Goal: Task Accomplishment & Management: Manage account settings

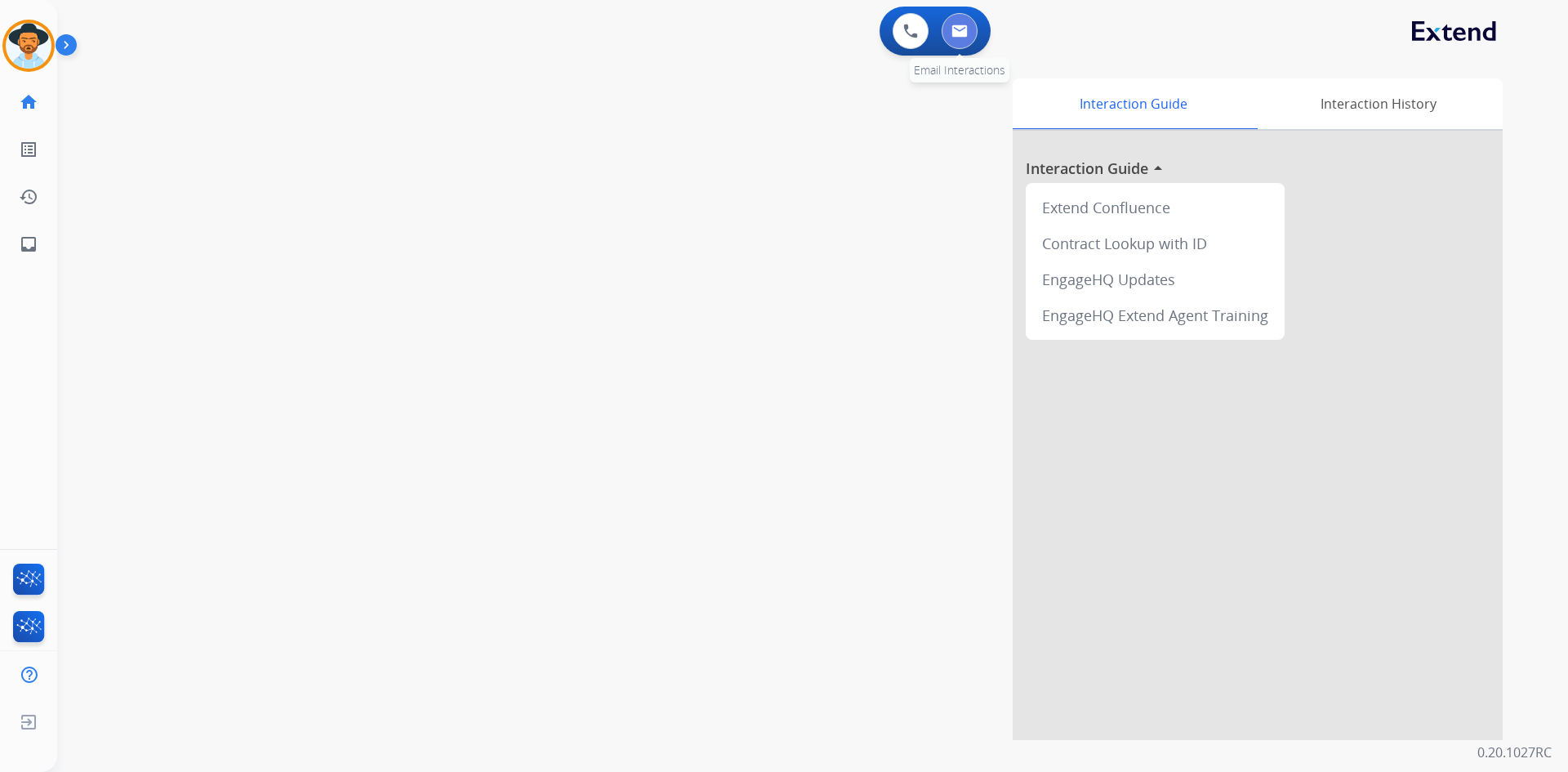
click at [961, 33] on img at bounding box center [959, 30] width 17 height 13
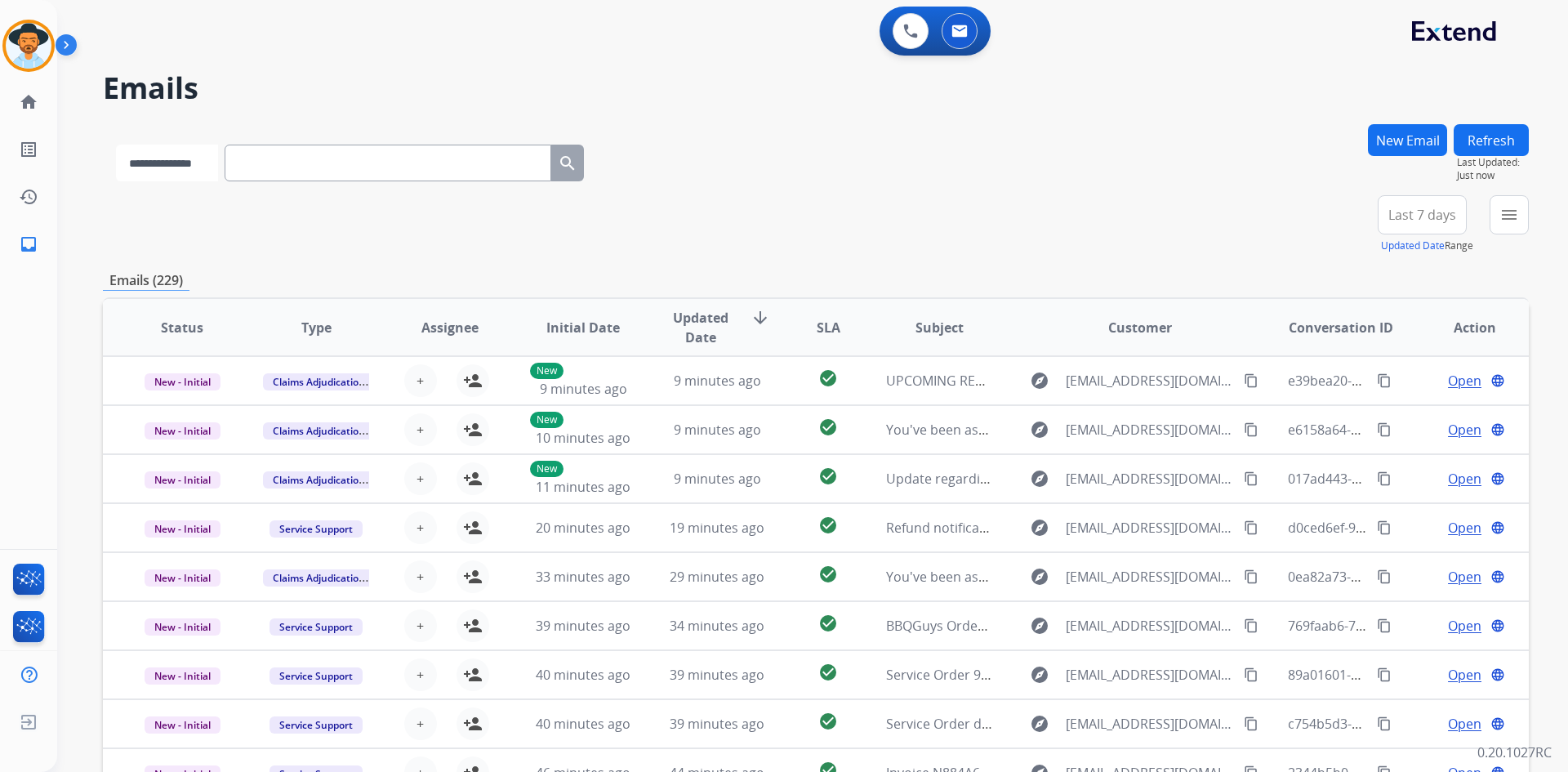
click at [197, 171] on select "**********" at bounding box center [167, 163] width 102 height 37
click at [116, 144] on select "**********" at bounding box center [167, 163] width 102 height 37
click at [181, 172] on select "**********" at bounding box center [167, 163] width 102 height 37
select select "**********"
click at [116, 144] on select "**********" at bounding box center [167, 163] width 102 height 37
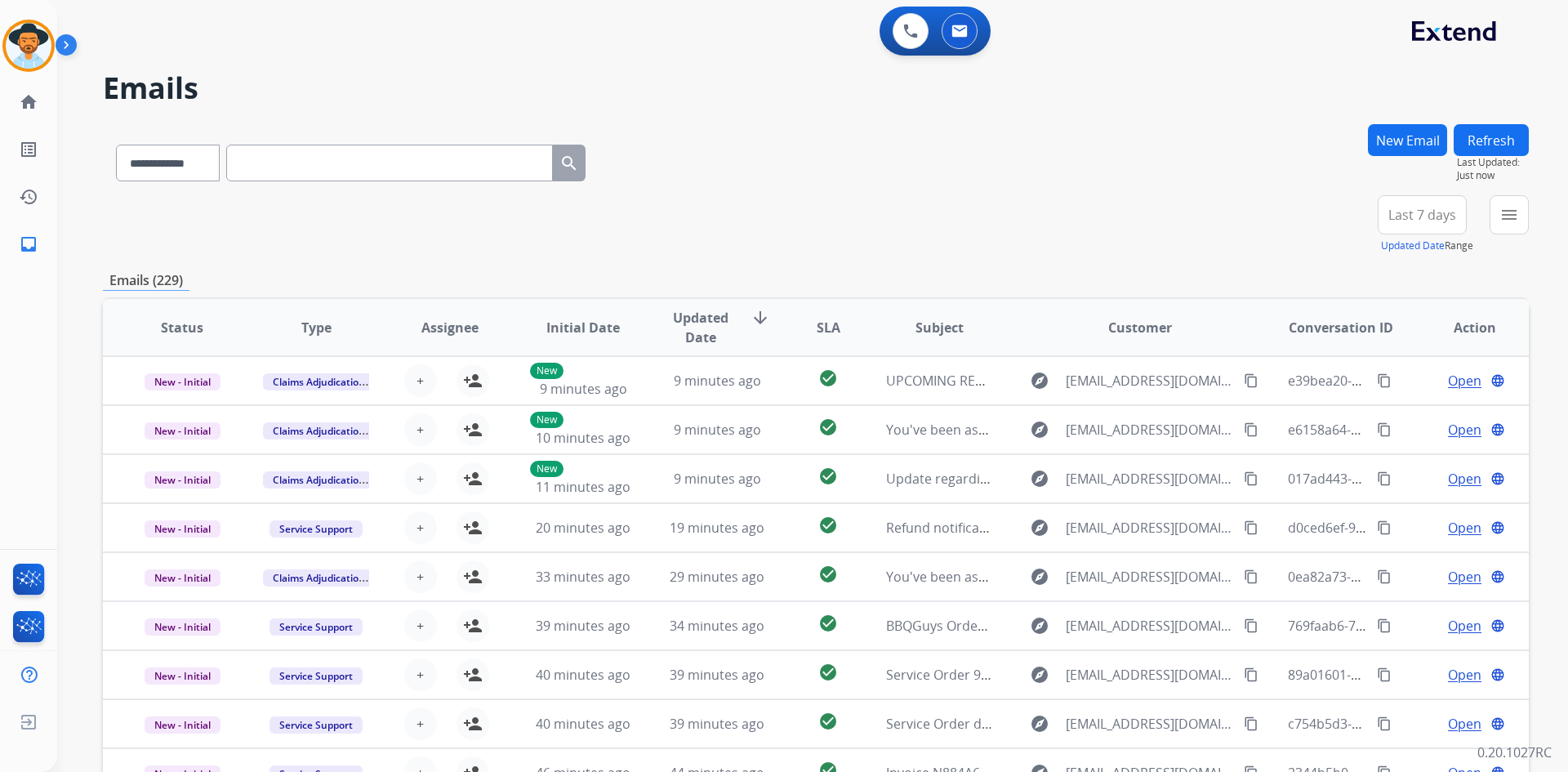
click at [315, 168] on input "text" at bounding box center [389, 163] width 327 height 37
paste input "**********"
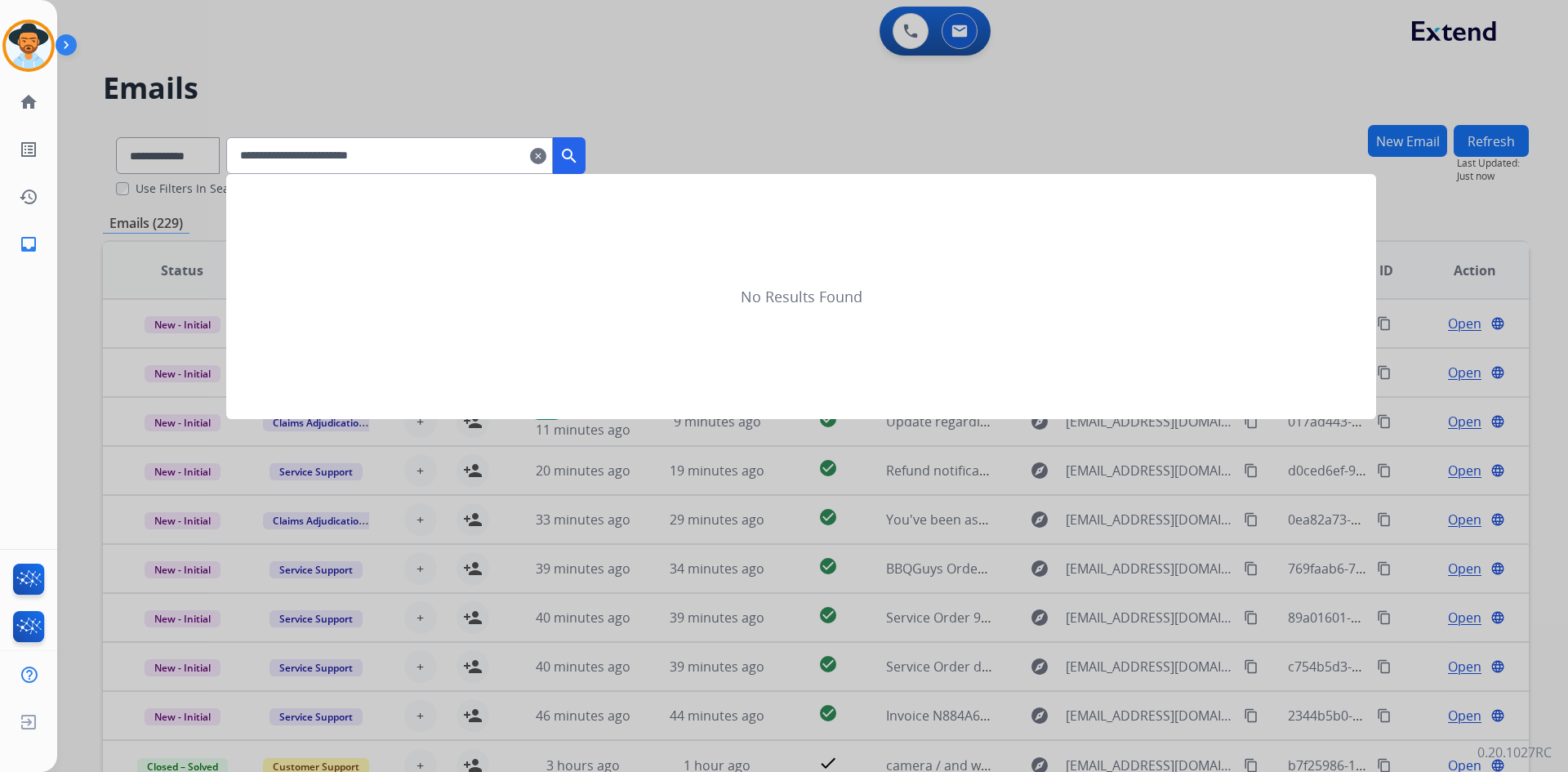
click at [579, 152] on mat-icon "search" at bounding box center [569, 156] width 20 height 20
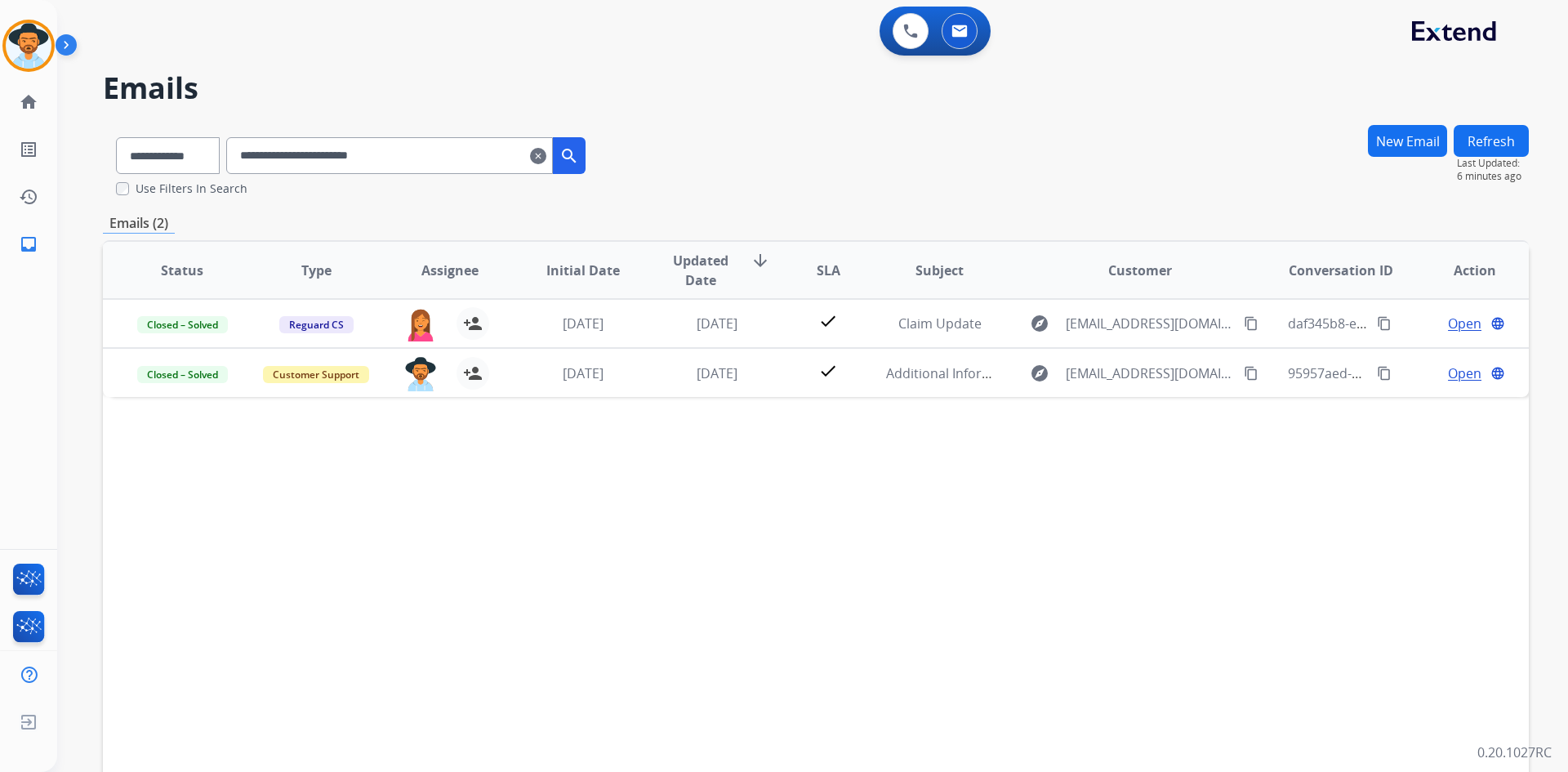
click at [391, 152] on input "**********" at bounding box center [389, 156] width 327 height 37
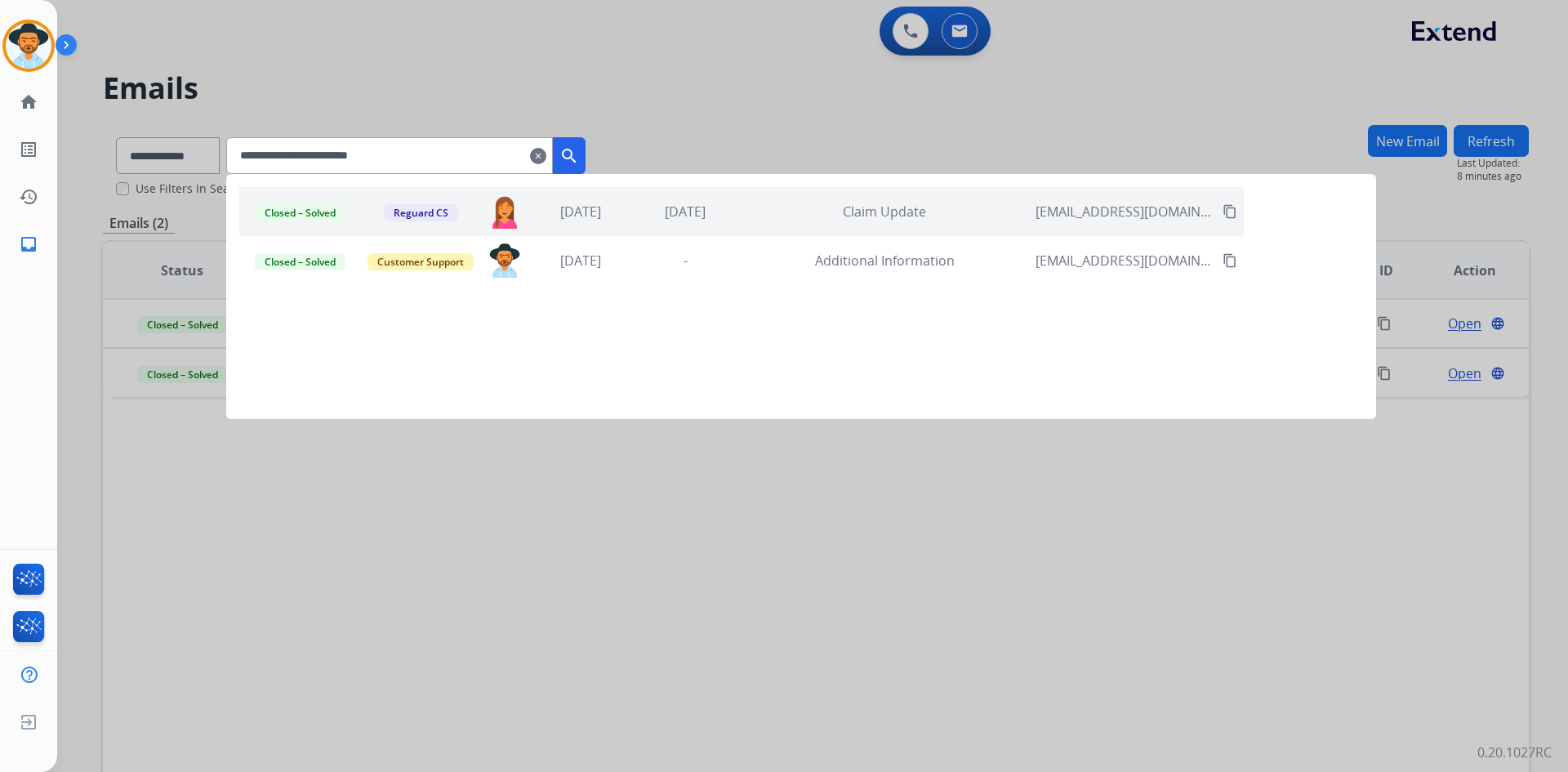
click at [384, 152] on input "**********" at bounding box center [389, 156] width 327 height 37
paste input "text"
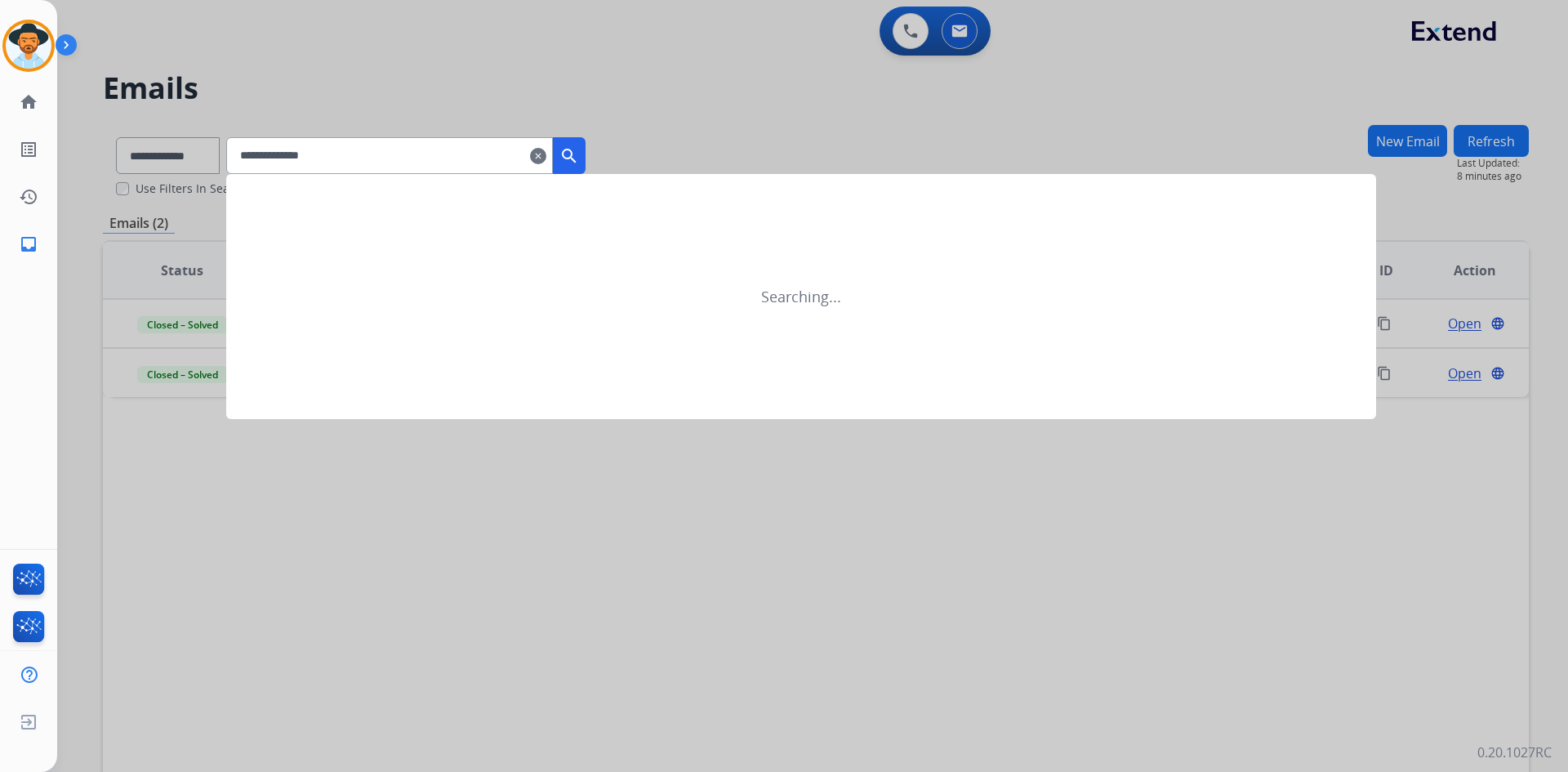
type input "**********"
click at [579, 155] on mat-icon "search" at bounding box center [569, 156] width 20 height 20
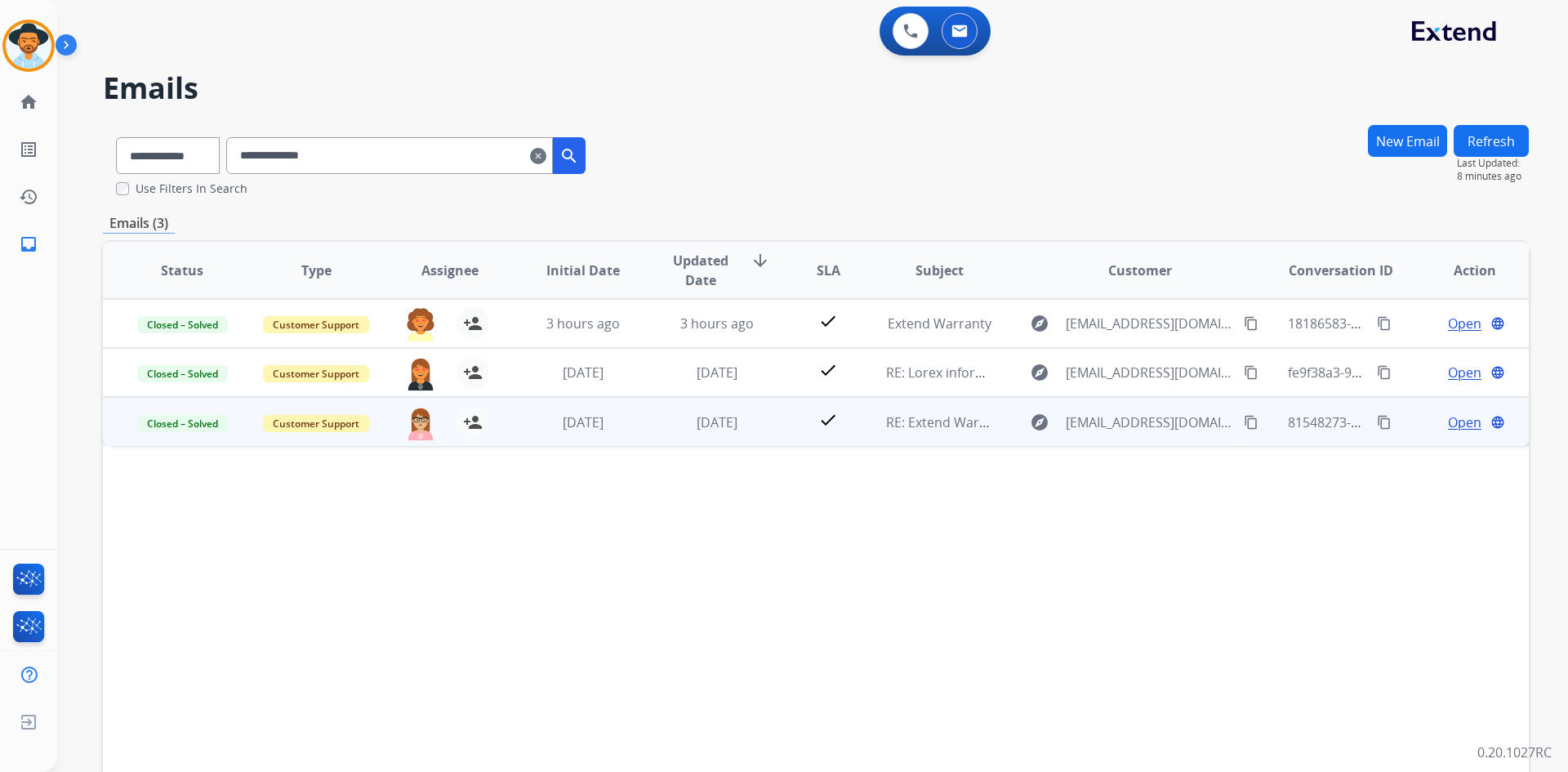
click at [1449, 416] on span "Open" at bounding box center [1465, 423] width 33 height 20
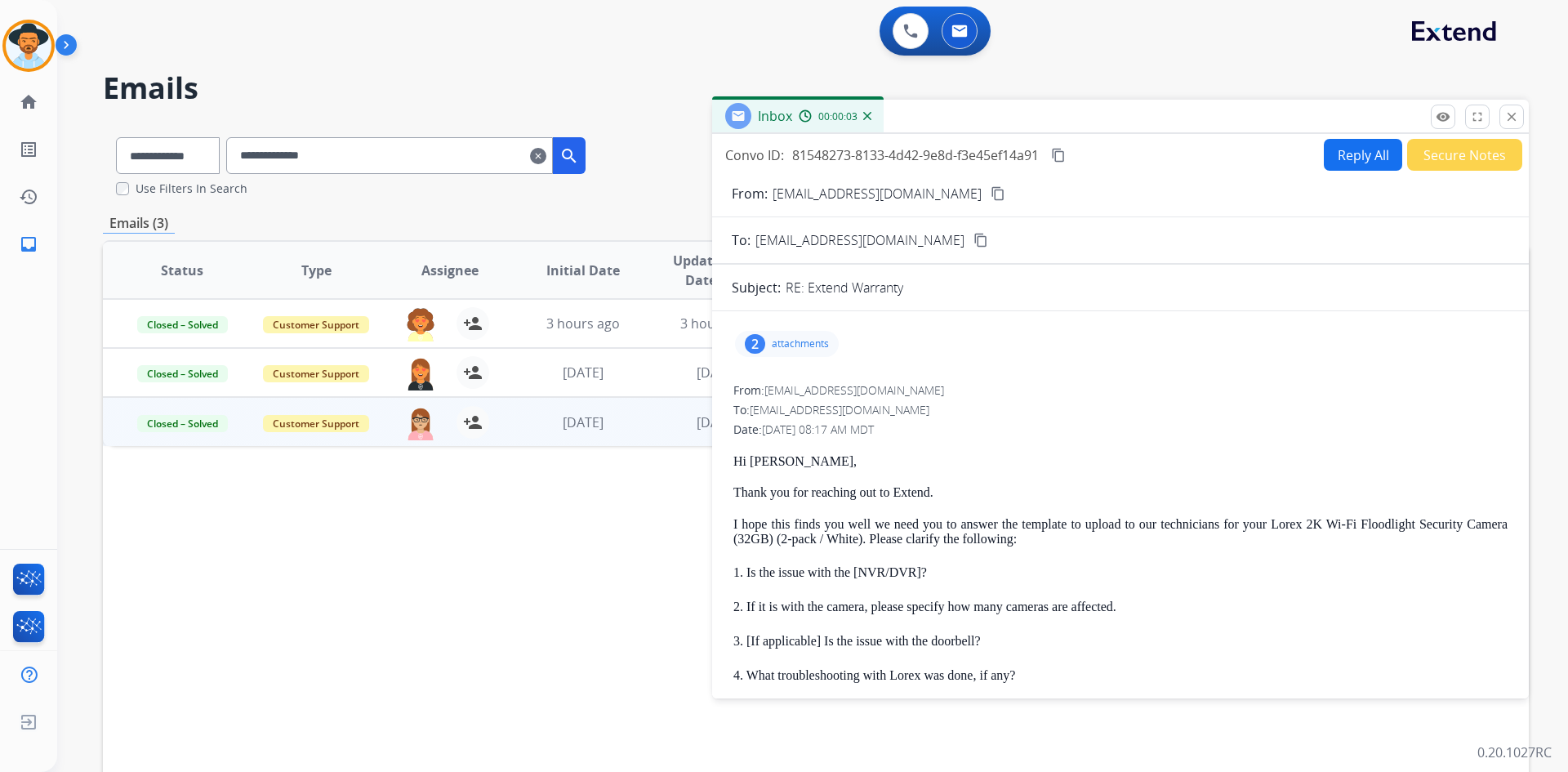
click at [790, 348] on p "attachments" at bounding box center [800, 344] width 58 height 13
click at [799, 333] on div "2 attachments picture_as_pdf Lorex invoice_LA964400 .pdf download [DATE] 10:50 …" at bounding box center [786, 344] width 103 height 26
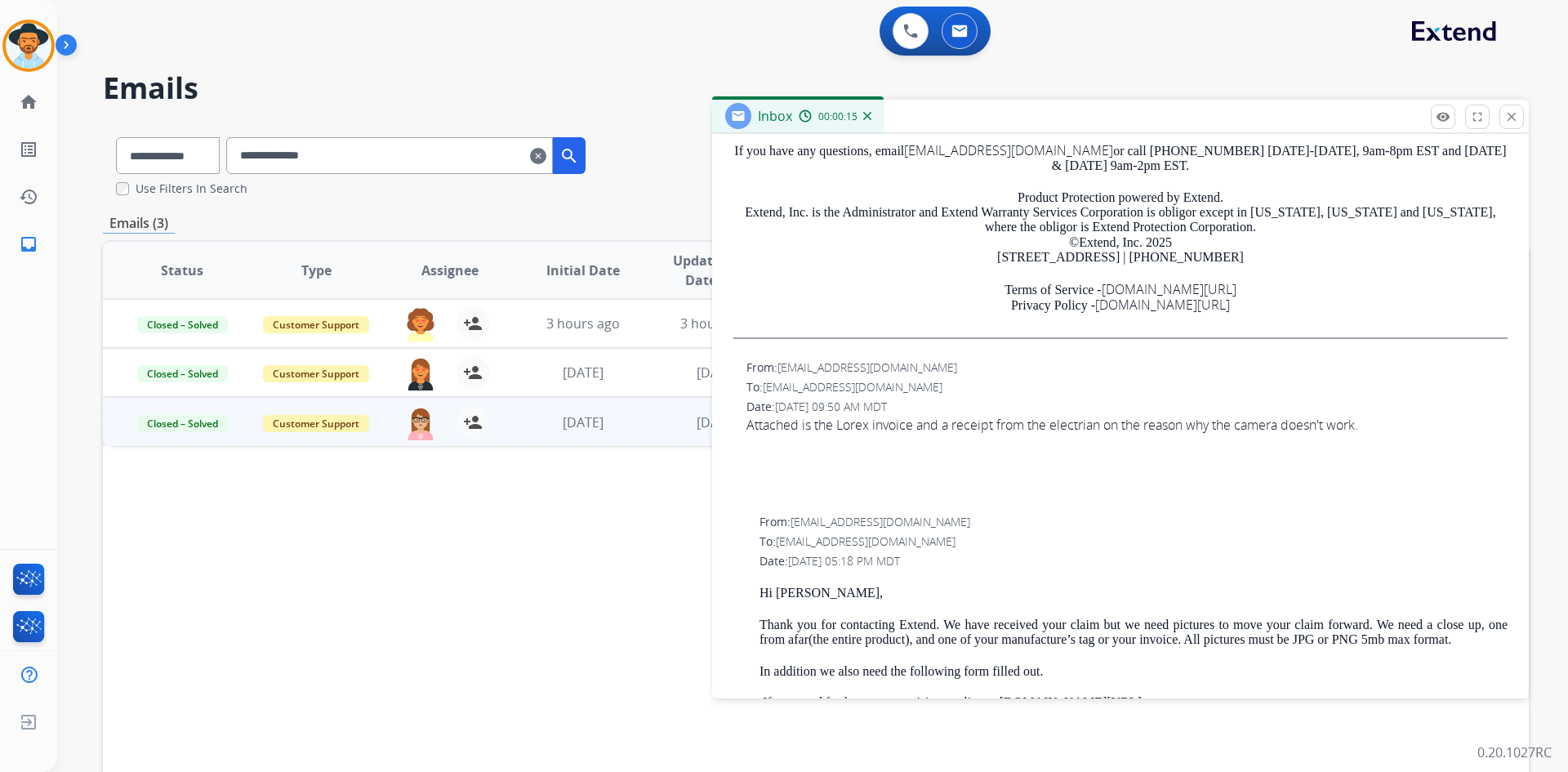
scroll to position [629, 0]
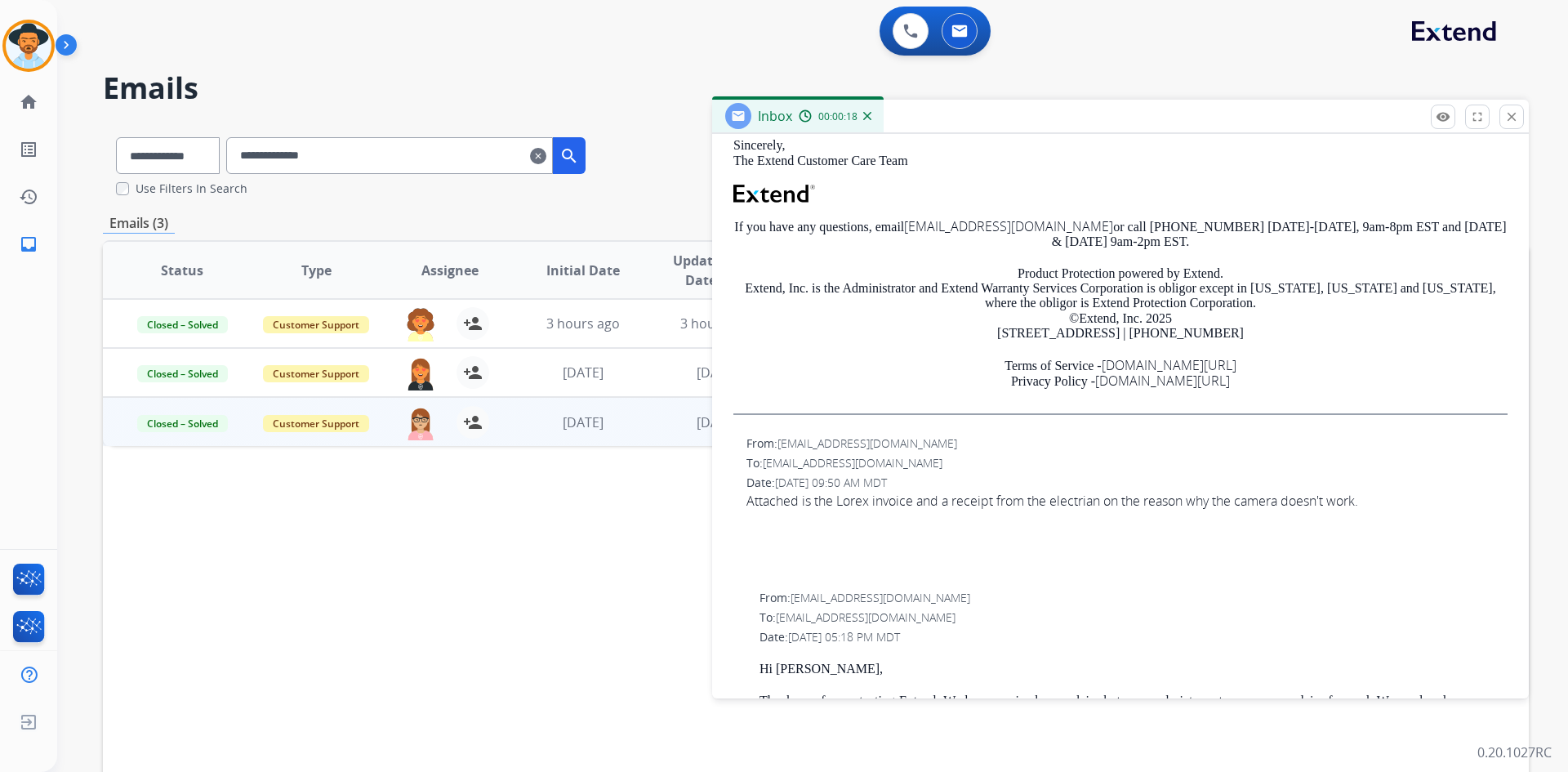
drag, startPoint x: 1383, startPoint y: 503, endPoint x: 743, endPoint y: 500, distance: 640.0
click at [743, 500] on div "From: [EMAIL_ADDRESS][DOMAIN_NAME] To: [EMAIL_ADDRESS][DOMAIN_NAME] Date: [DATE…" at bounding box center [1120, 508] width 778 height 150
copy div "Attached is the Lorex invoice and a receipt from the electrian on the reason wh…"
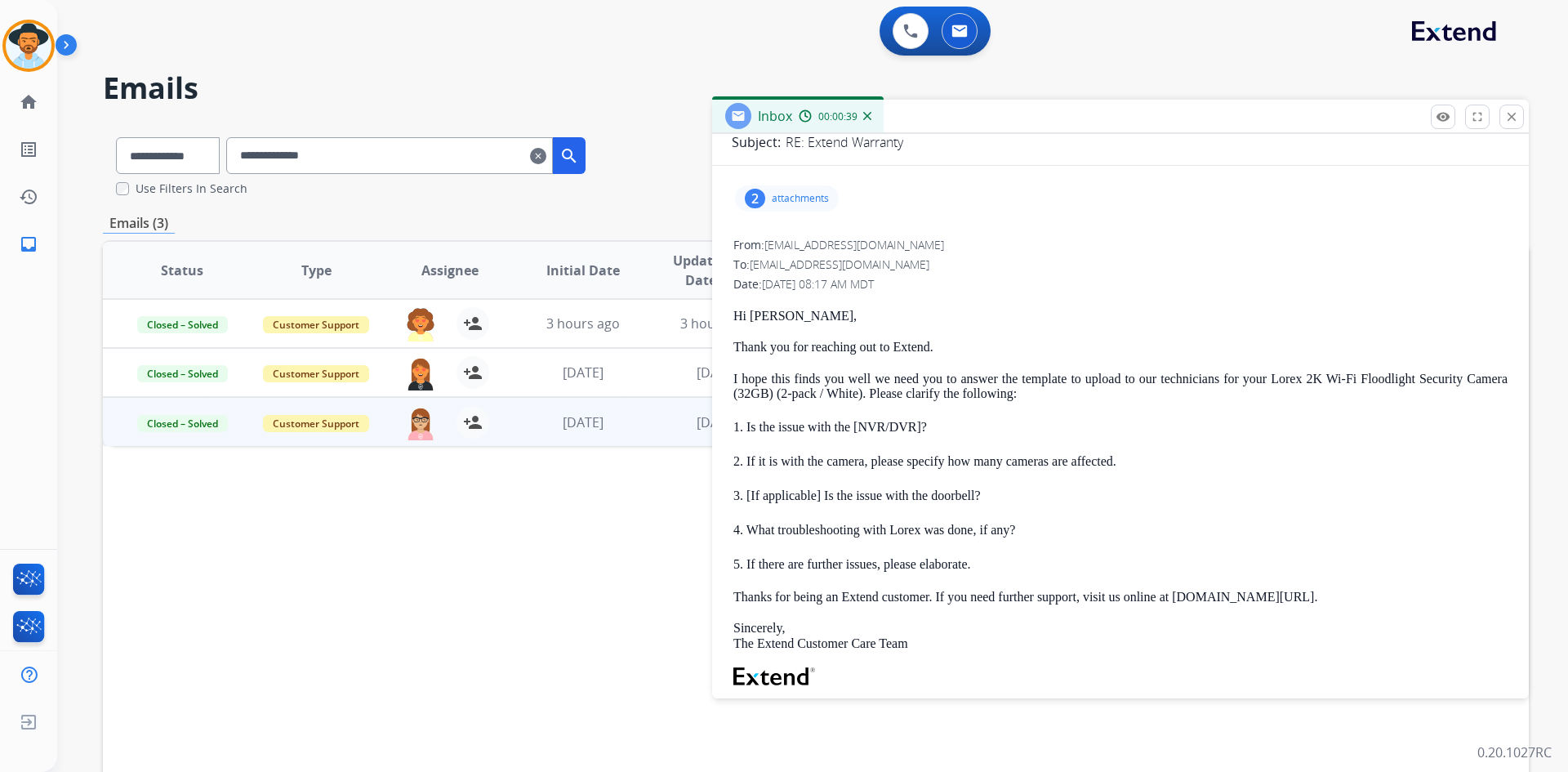
scroll to position [138, 0]
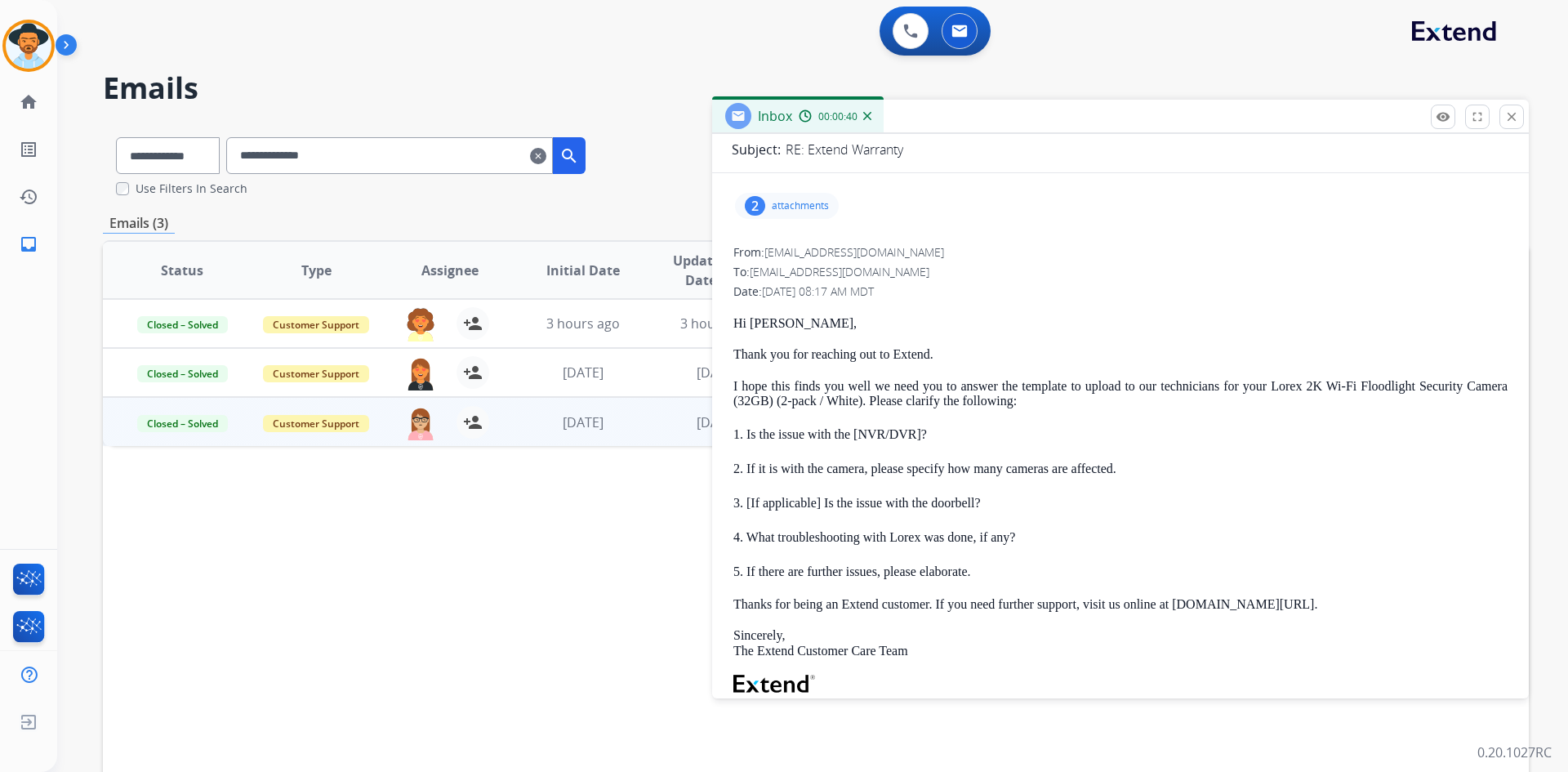
click at [786, 206] on p "attachments" at bounding box center [800, 205] width 58 height 13
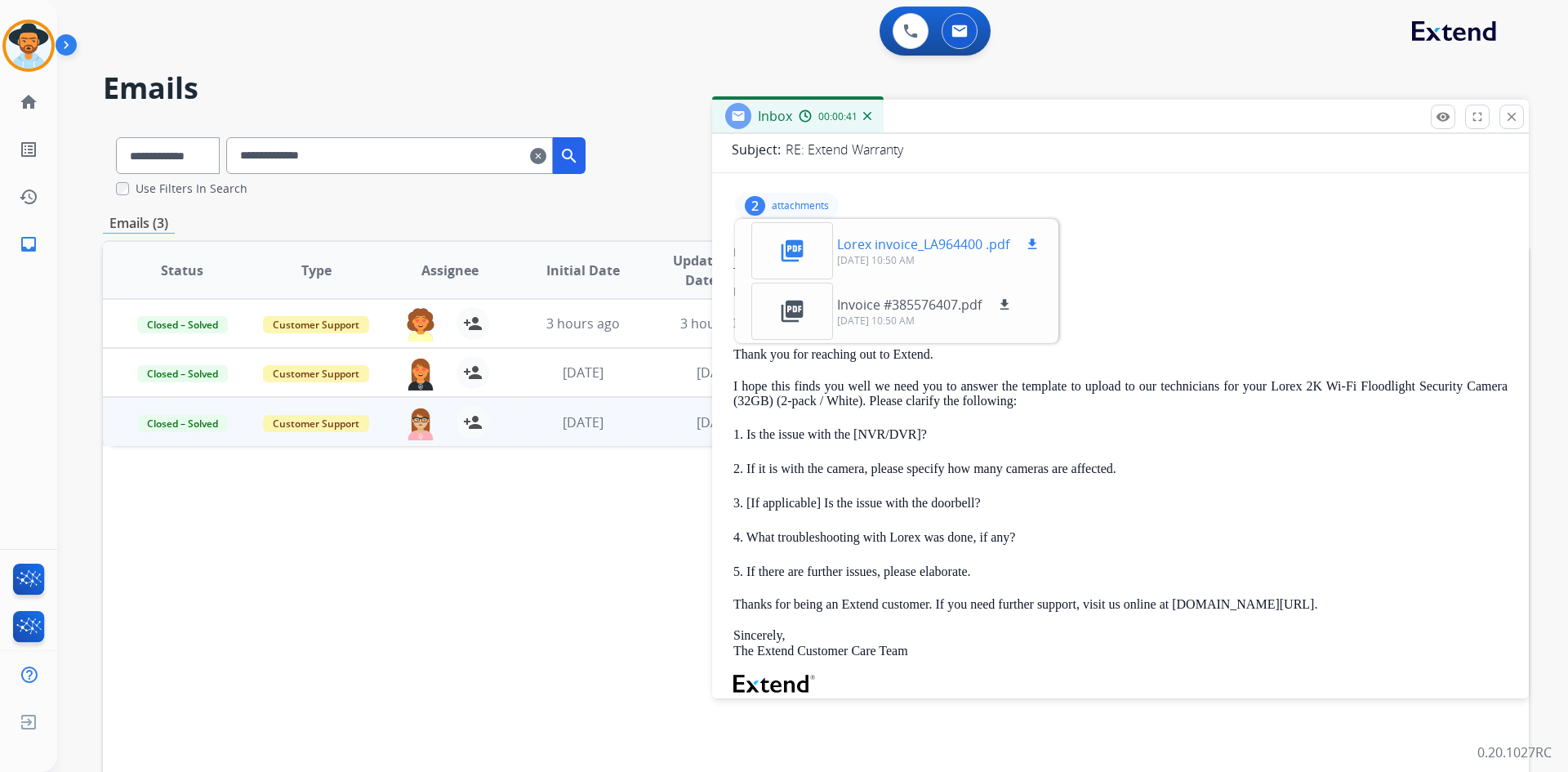
click at [913, 240] on p "Lorex invoice_LA964400 .pdf" at bounding box center [923, 244] width 173 height 20
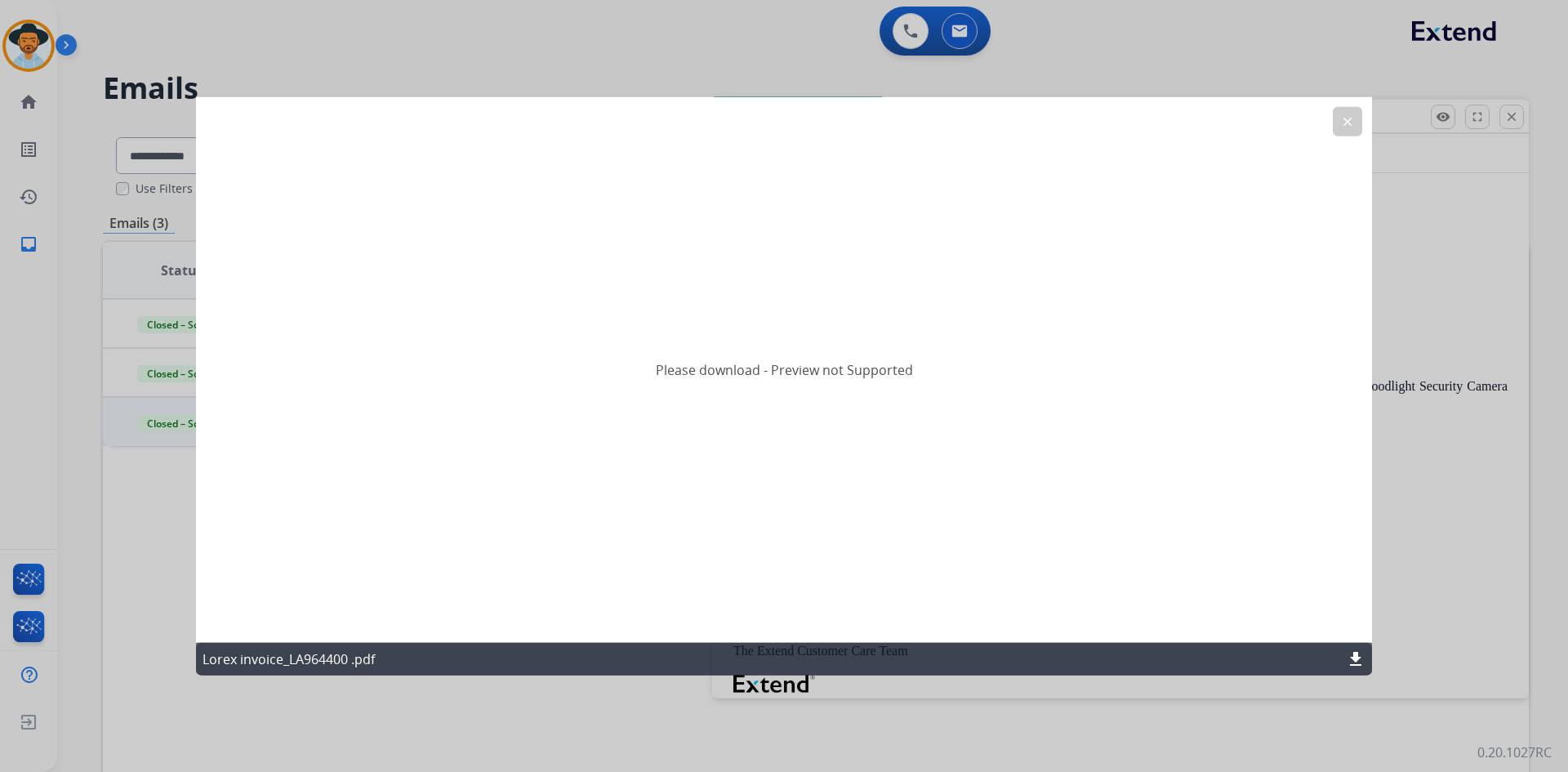
click at [1348, 110] on button "clear" at bounding box center [1347, 121] width 29 height 29
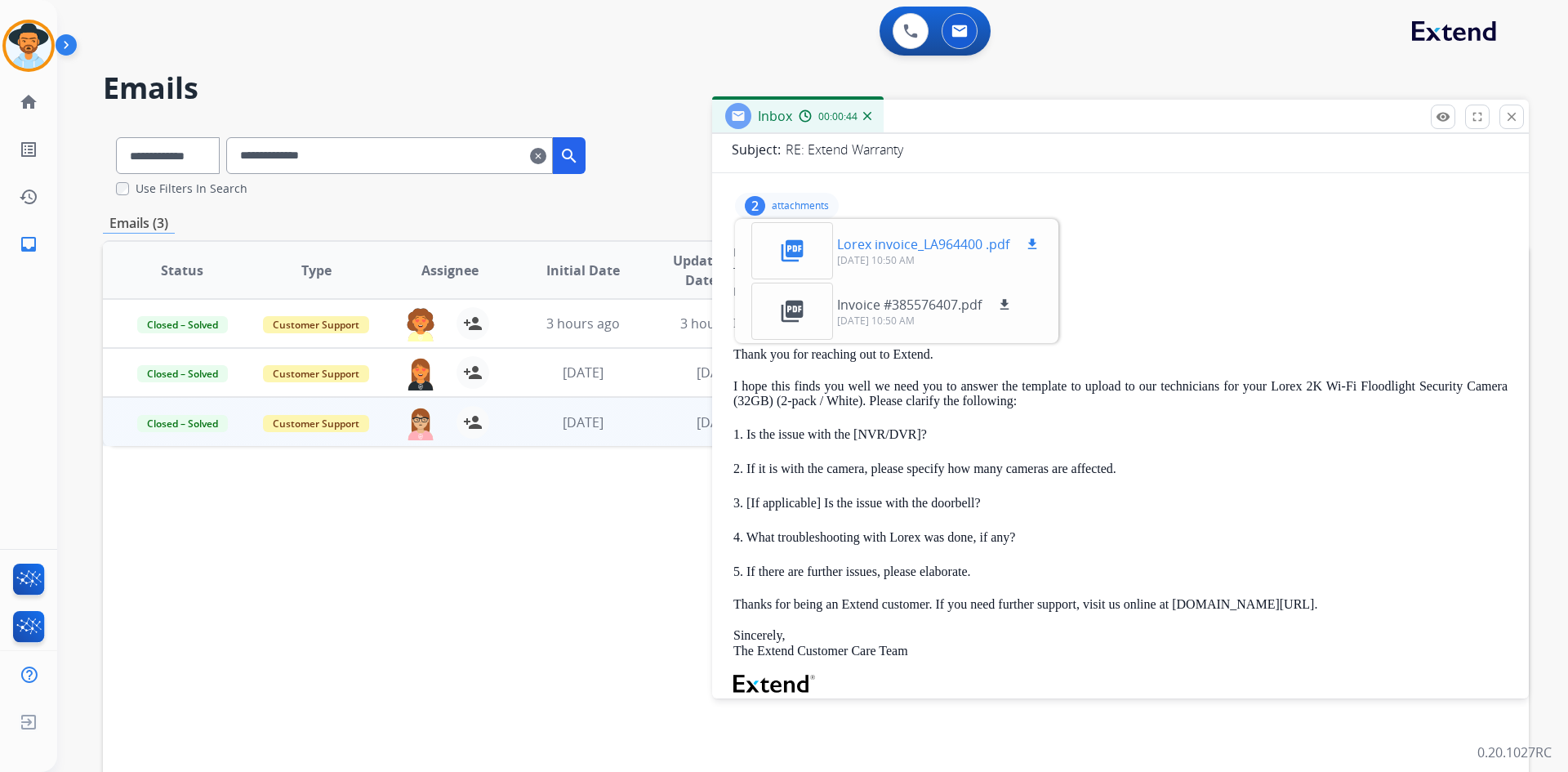
click at [1036, 243] on mat-icon "download" at bounding box center [1031, 244] width 15 height 15
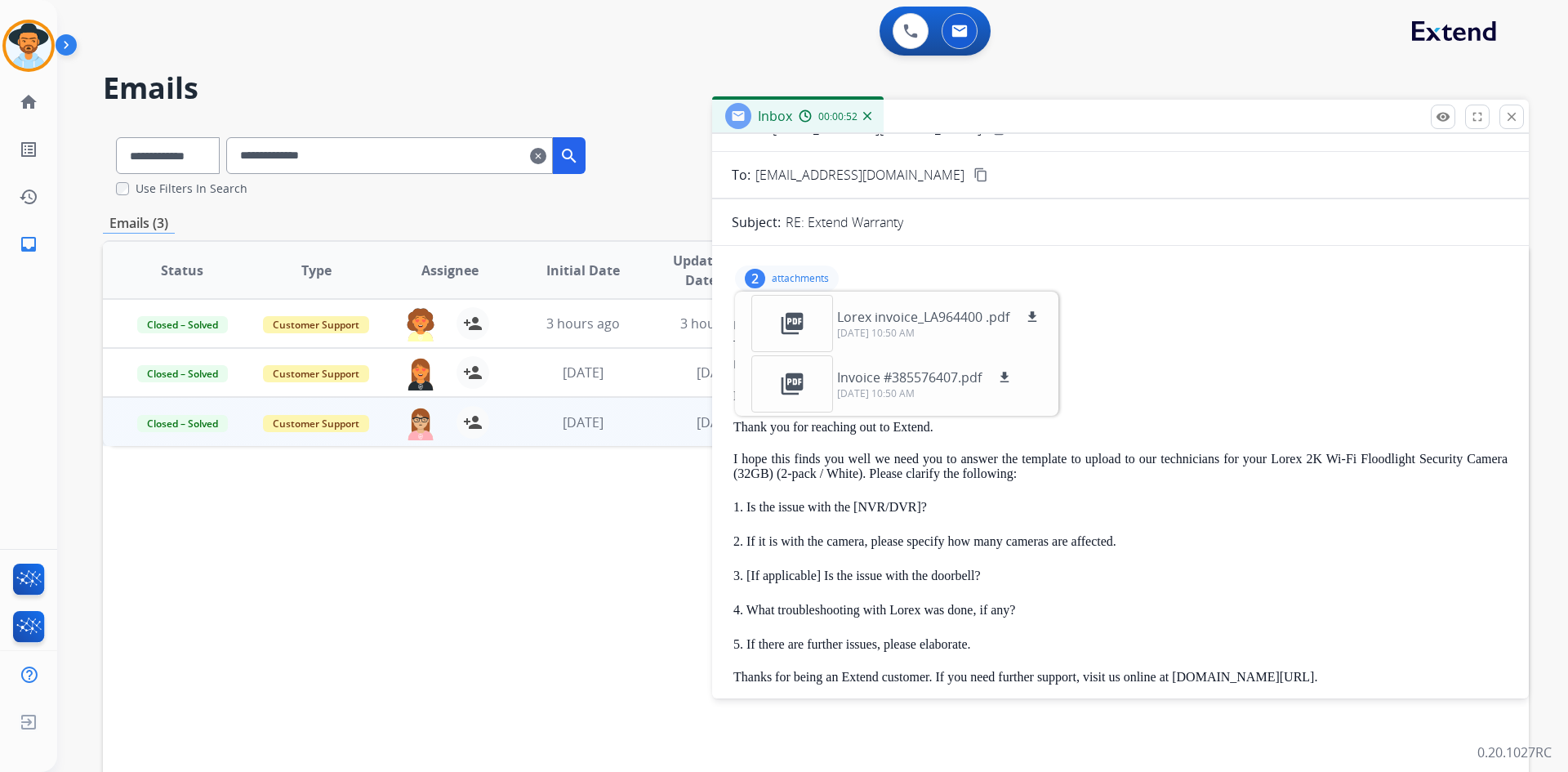
scroll to position [0, 0]
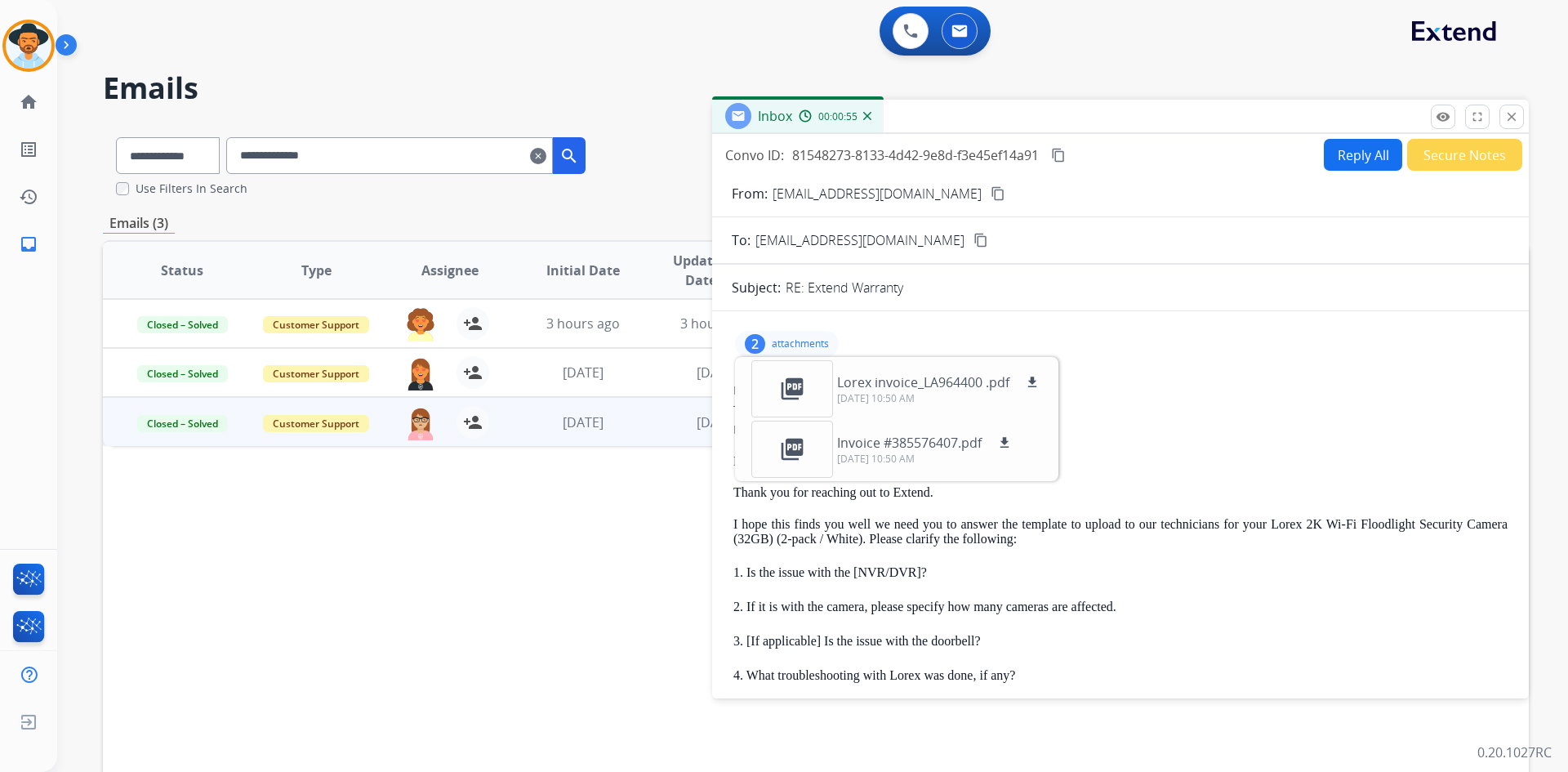
drag, startPoint x: 883, startPoint y: 239, endPoint x: 824, endPoint y: 258, distance: 62.0
click at [974, 242] on mat-icon "content_copy" at bounding box center [981, 240] width 15 height 15
click at [1028, 384] on mat-icon "download" at bounding box center [1031, 382] width 15 height 15
click at [1011, 443] on mat-icon "download" at bounding box center [1004, 442] width 15 height 15
click at [802, 343] on p "attachments" at bounding box center [800, 344] width 58 height 13
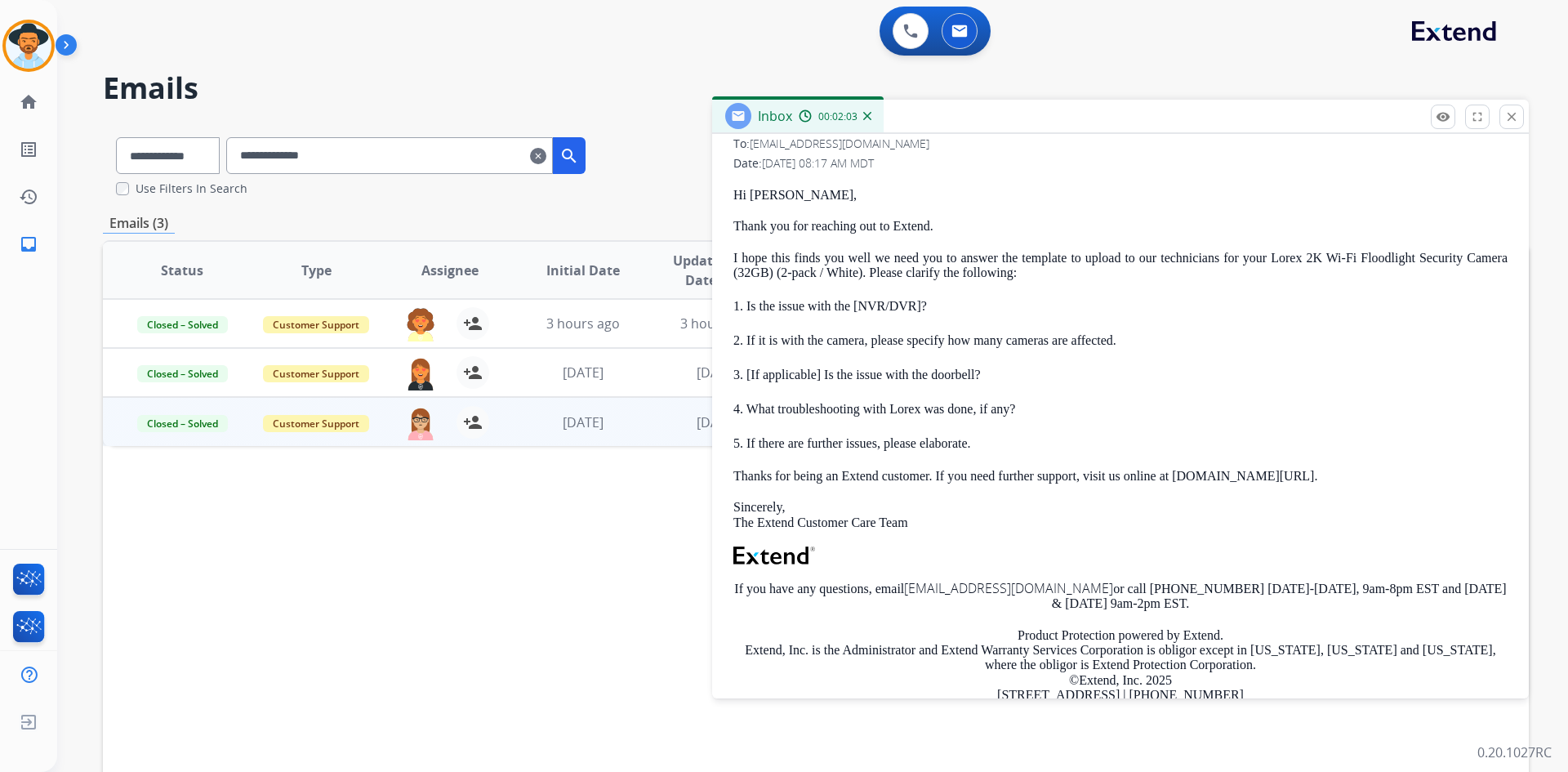
scroll to position [245, 0]
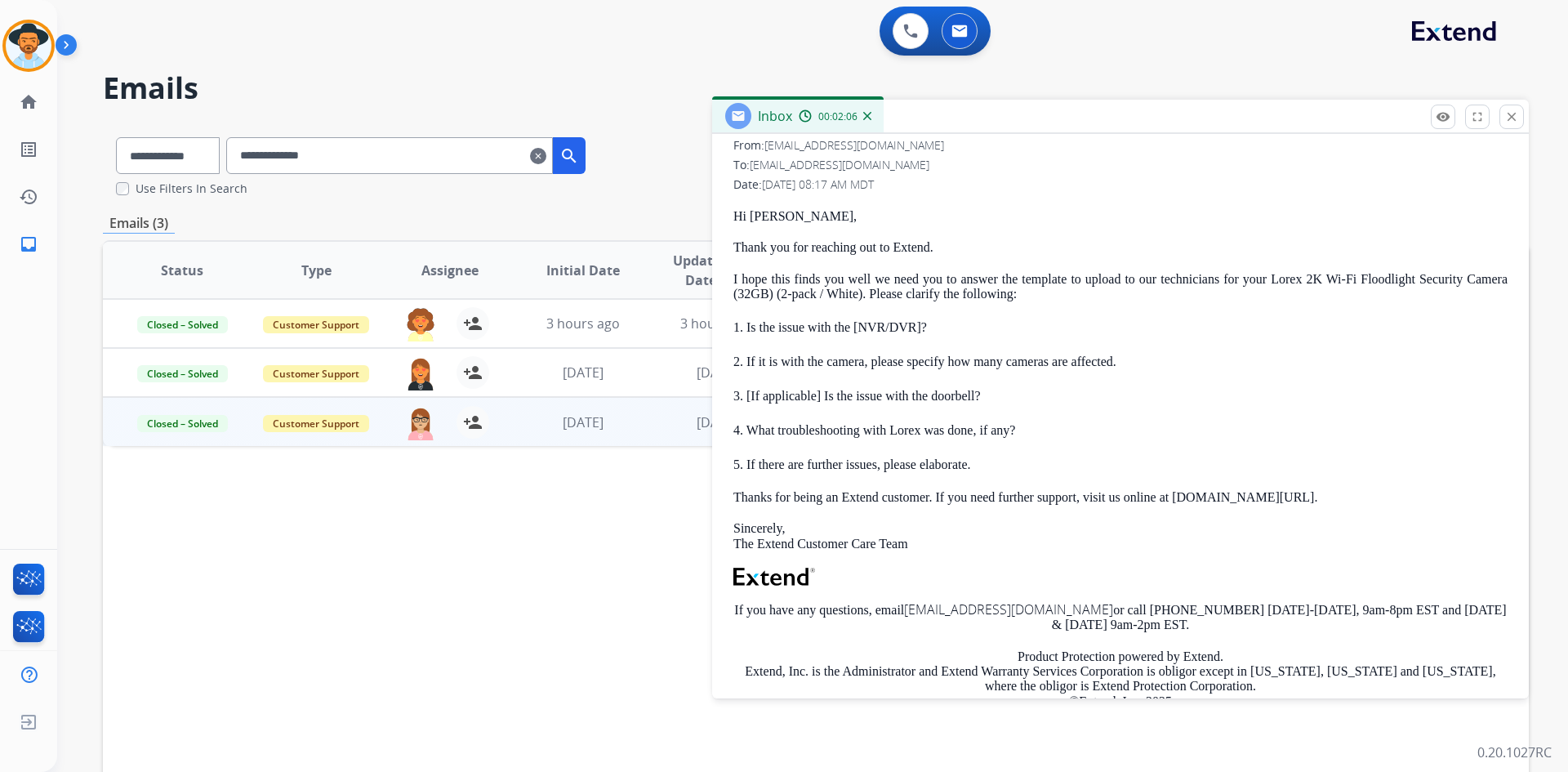
drag, startPoint x: 793, startPoint y: 326, endPoint x: 1024, endPoint y: 318, distance: 231.1
click at [1024, 318] on p "1. Is the issue with the [NVR/DVR]?" at bounding box center [1120, 327] width 774 height 18
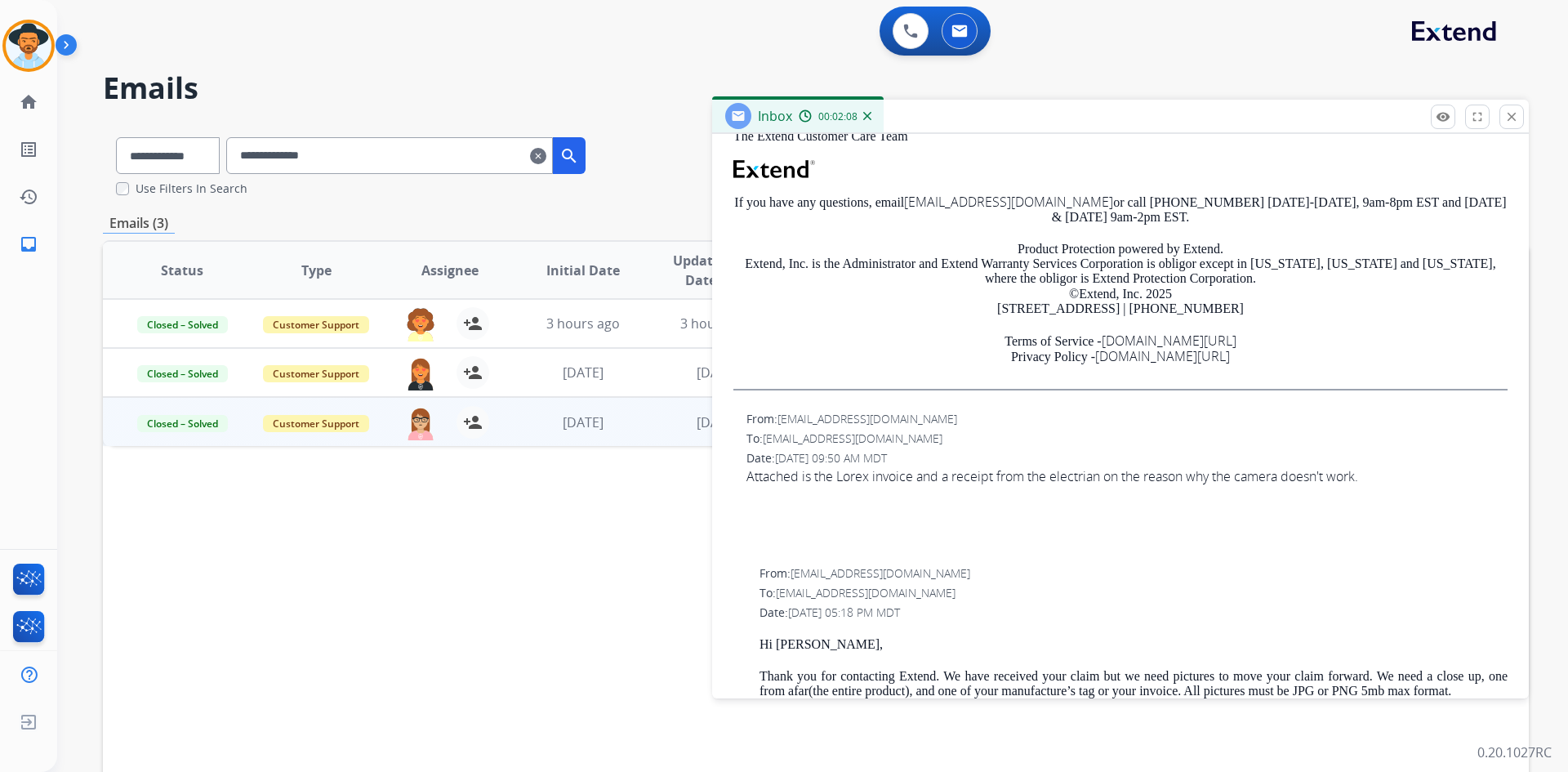
scroll to position [654, 0]
drag, startPoint x: 1289, startPoint y: 474, endPoint x: 1055, endPoint y: 480, distance: 234.1
click at [1052, 480] on div "Attached is the Lorex invoice and a receipt from the electrian on the reason wh…" at bounding box center [1127, 475] width 761 height 20
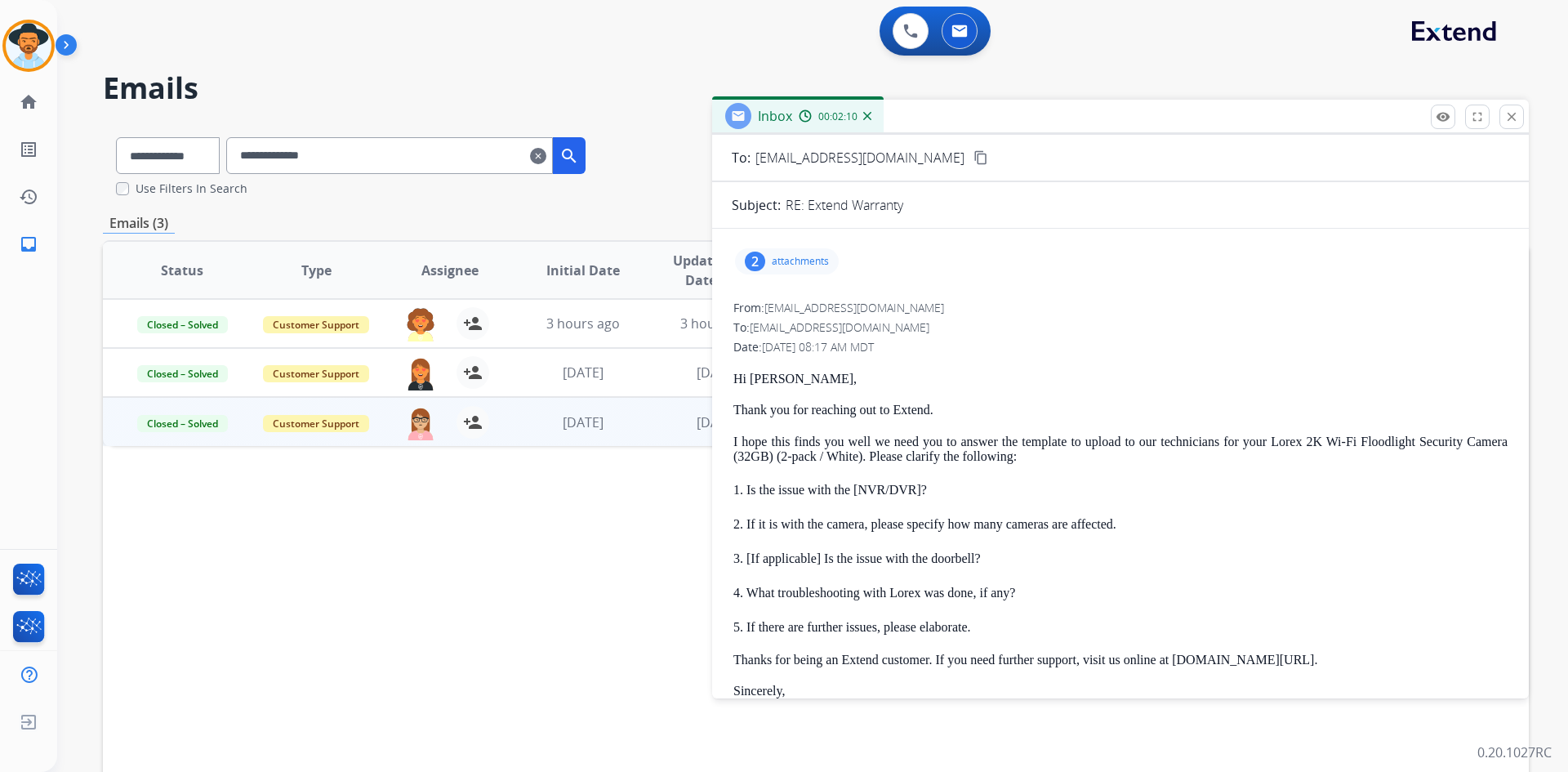
scroll to position [82, 0]
drag, startPoint x: 741, startPoint y: 528, endPoint x: 1189, endPoint y: 526, distance: 448.0
click at [1189, 526] on p "2. If it is with the camera, please specify how many cameras are affected." at bounding box center [1120, 525] width 774 height 18
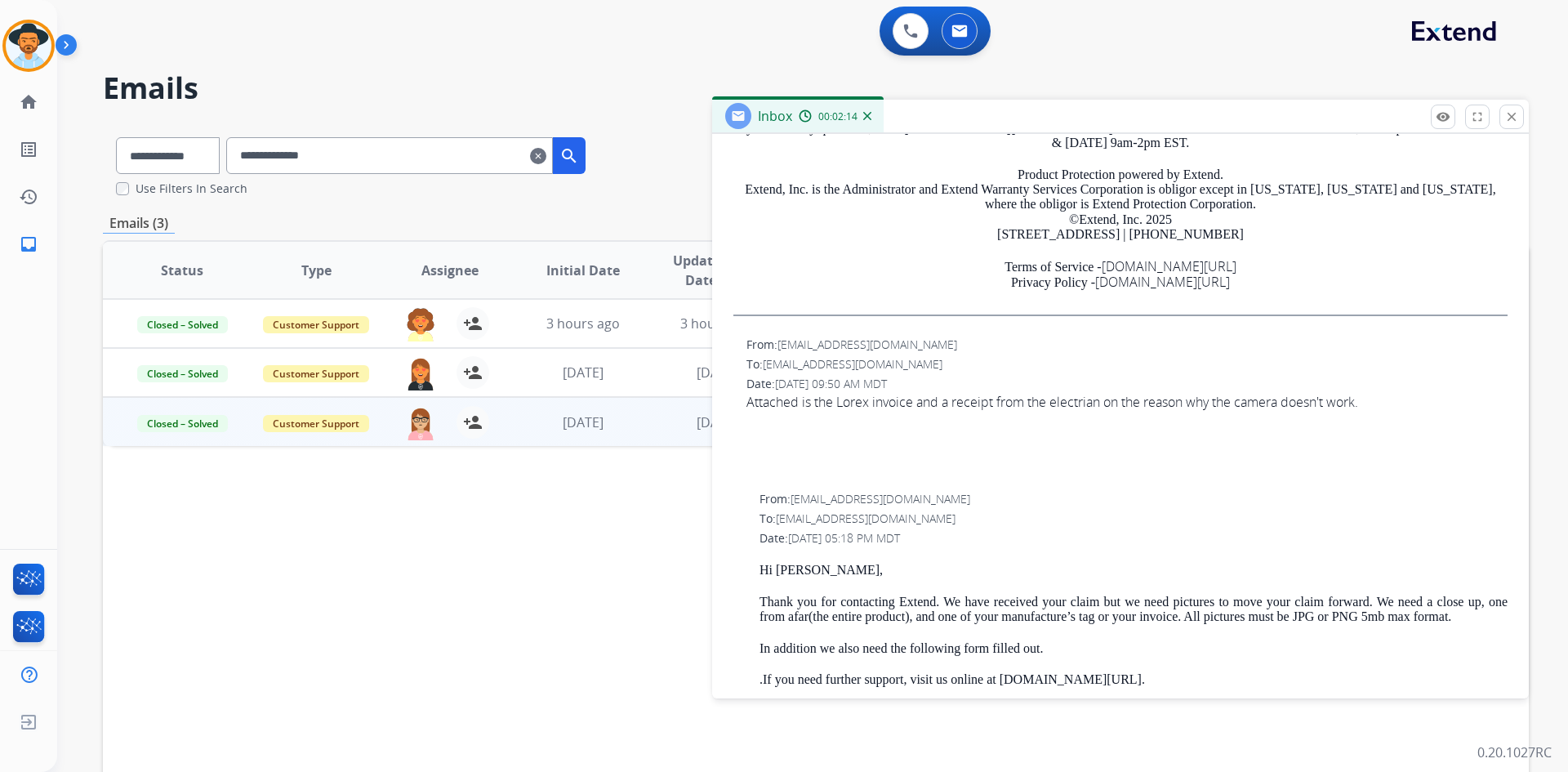
scroll to position [817, 0]
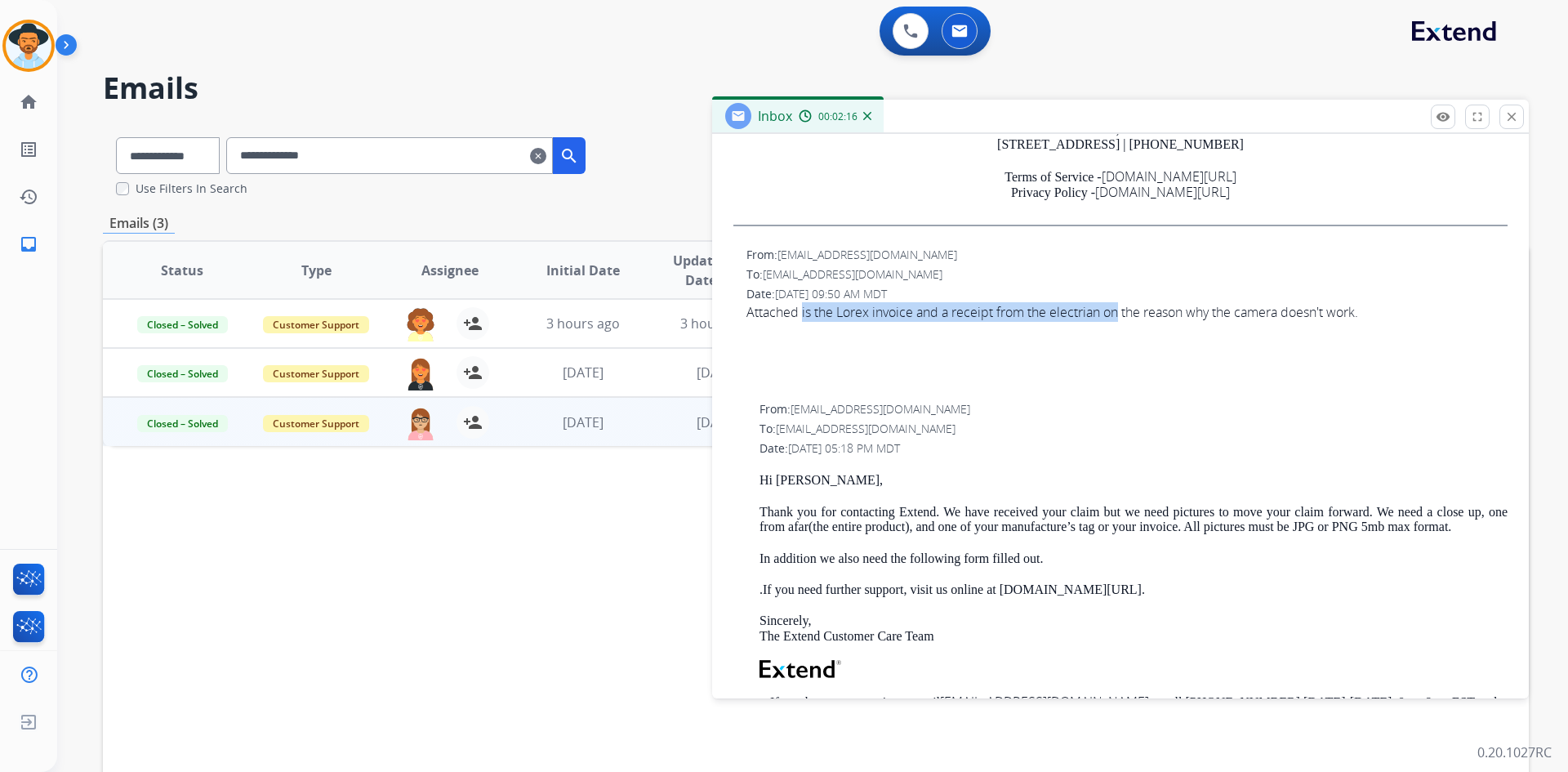
drag, startPoint x: 803, startPoint y: 314, endPoint x: 1123, endPoint y: 313, distance: 320.0
click at [1123, 313] on div "Attached is the Lorex invoice and a receipt from the electrian on the reason wh…" at bounding box center [1127, 312] width 761 height 20
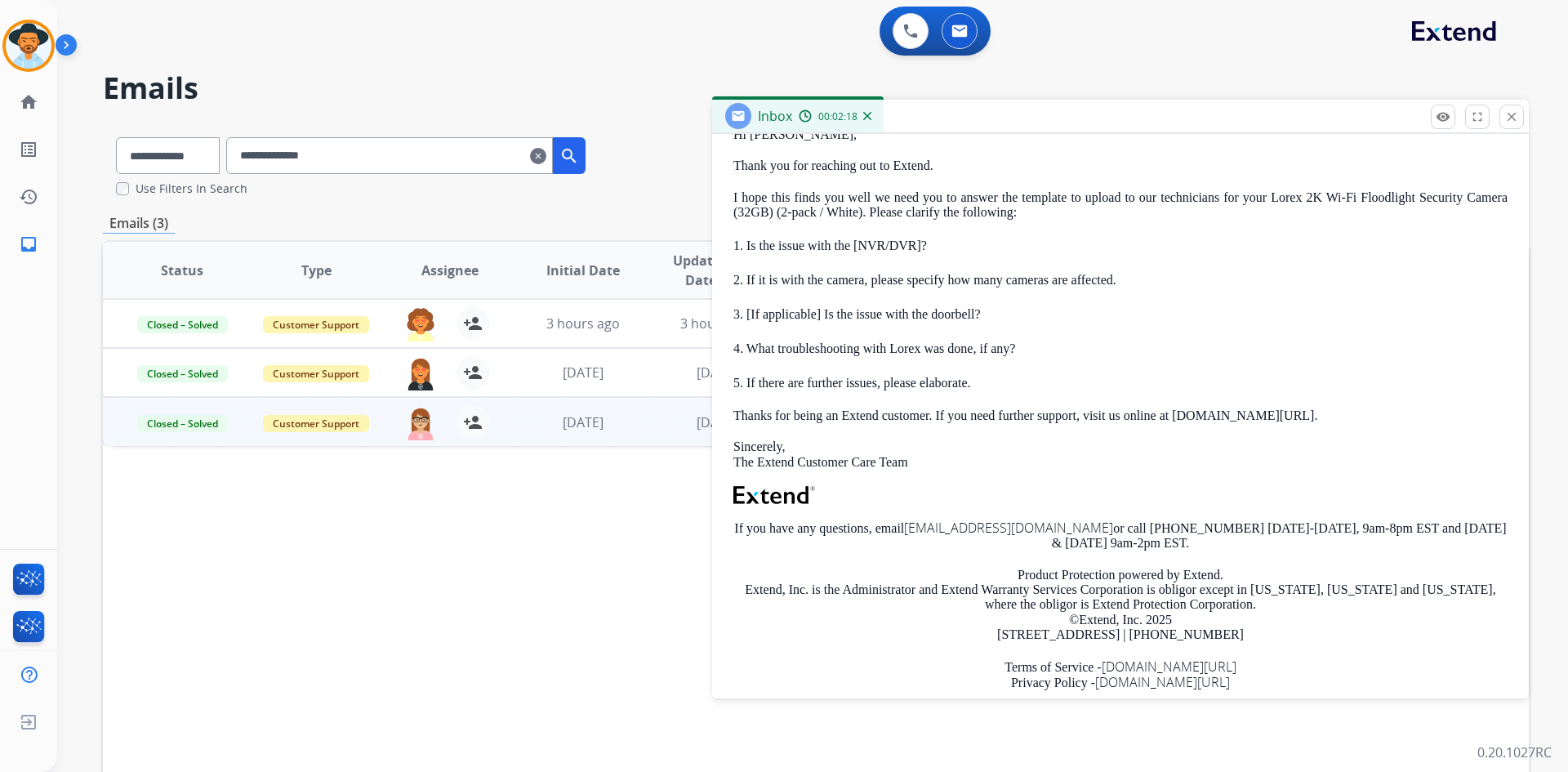
scroll to position [245, 0]
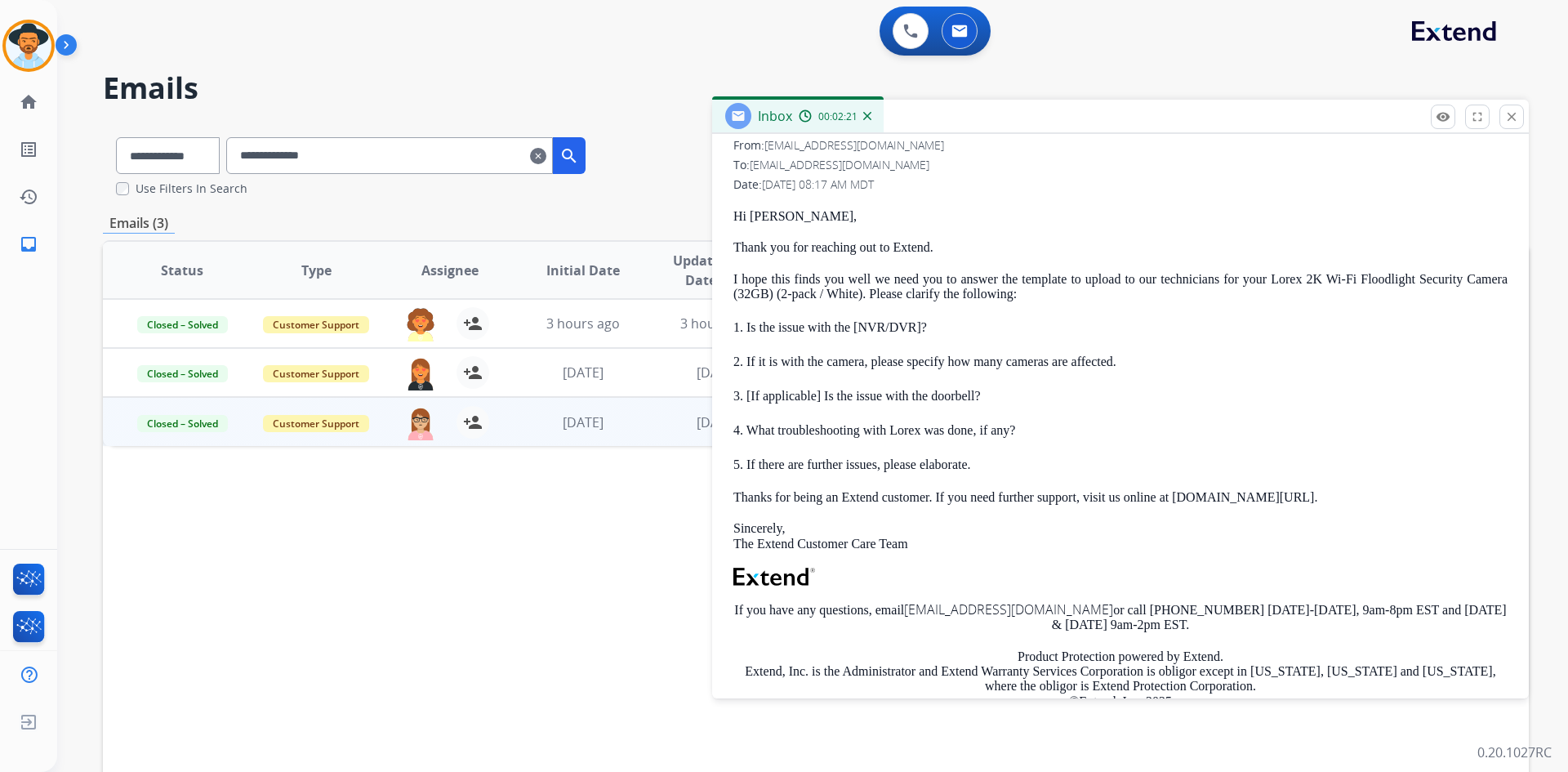
drag, startPoint x: 746, startPoint y: 389, endPoint x: 1014, endPoint y: 391, distance: 268.0
click at [1014, 391] on p "3. [If applicable] Is the issue with the doorbell?" at bounding box center [1120, 396] width 774 height 18
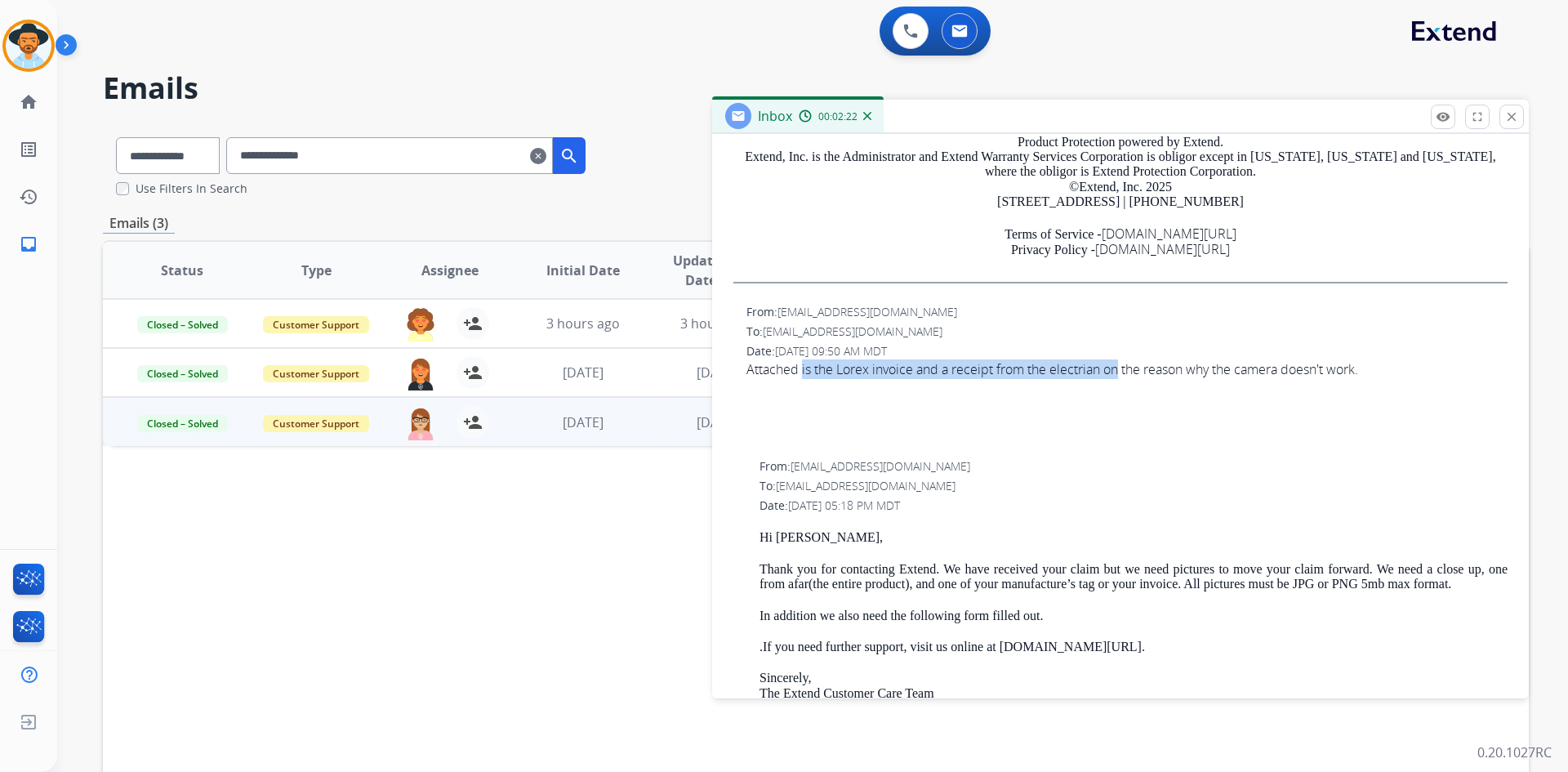
scroll to position [817, 0]
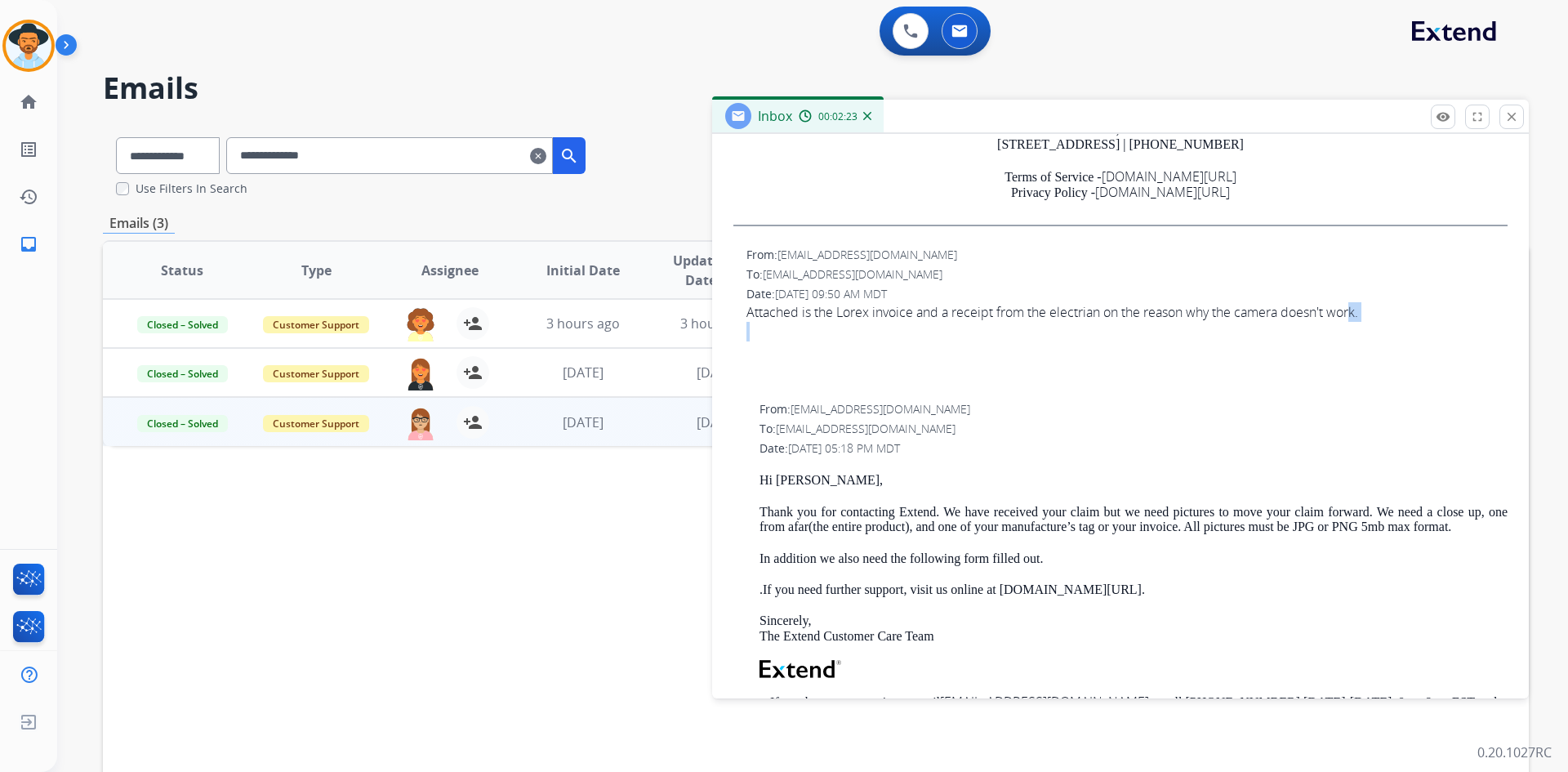
drag, startPoint x: 1347, startPoint y: 306, endPoint x: 1159, endPoint y: 323, distance: 188.8
click at [1159, 323] on span "Attached is the Lorex invoice and a receipt from the electrian on the reason wh…" at bounding box center [1127, 342] width 761 height 78
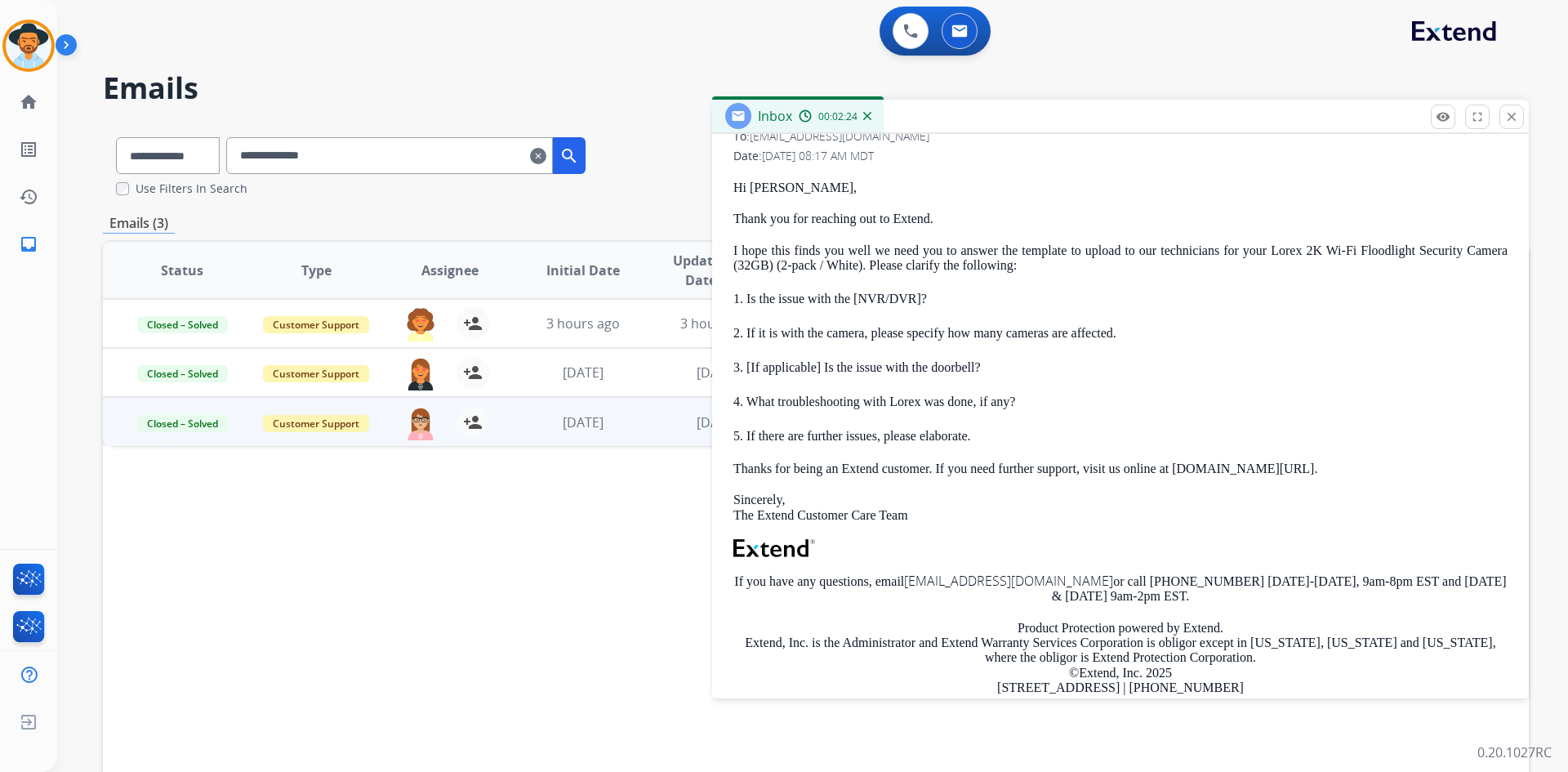
scroll to position [245, 0]
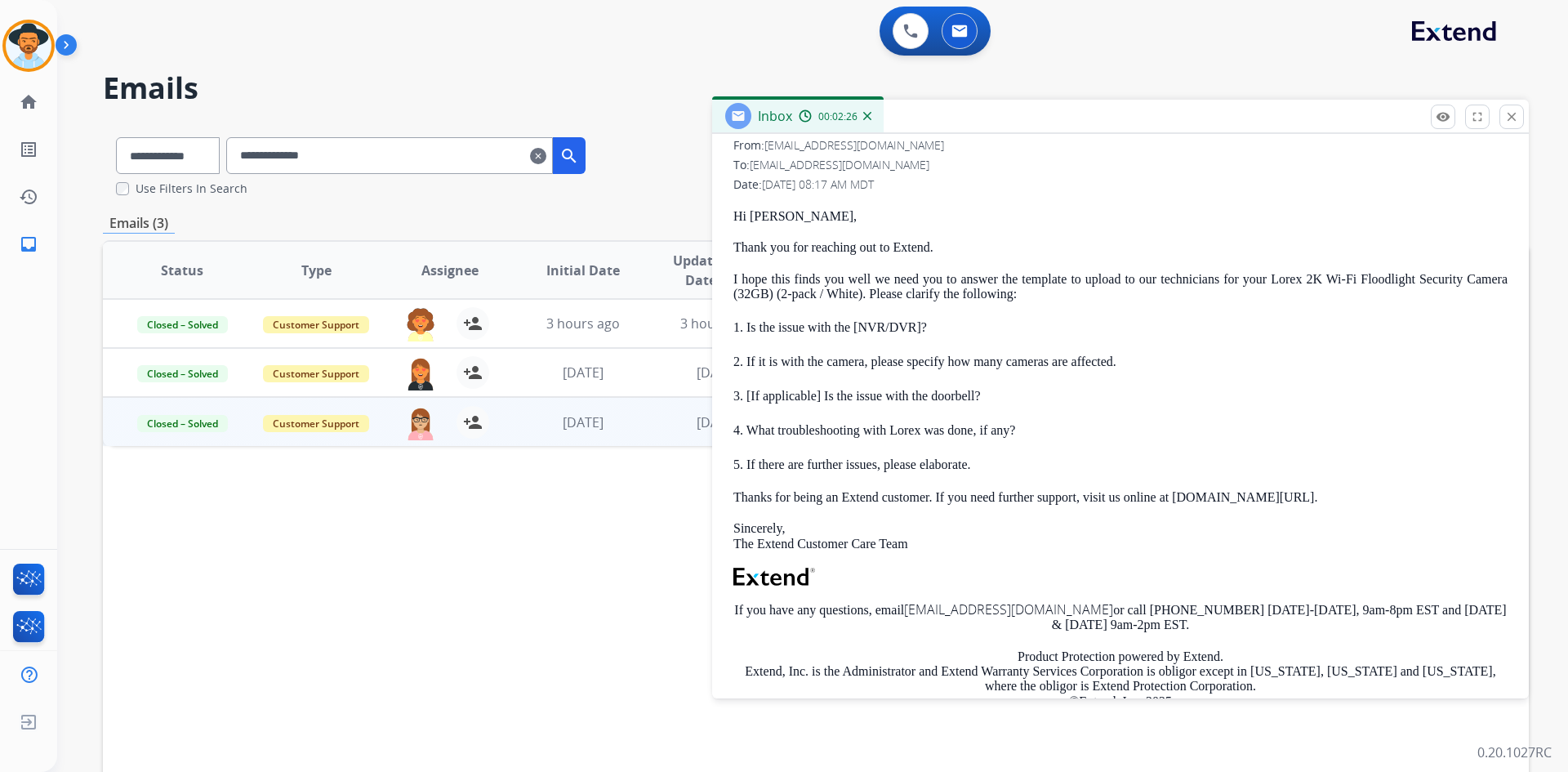
drag, startPoint x: 757, startPoint y: 428, endPoint x: 1020, endPoint y: 428, distance: 263.0
click at [1020, 428] on p "4. What troubleshooting with Lorex was done, if any?" at bounding box center [1120, 430] width 774 height 18
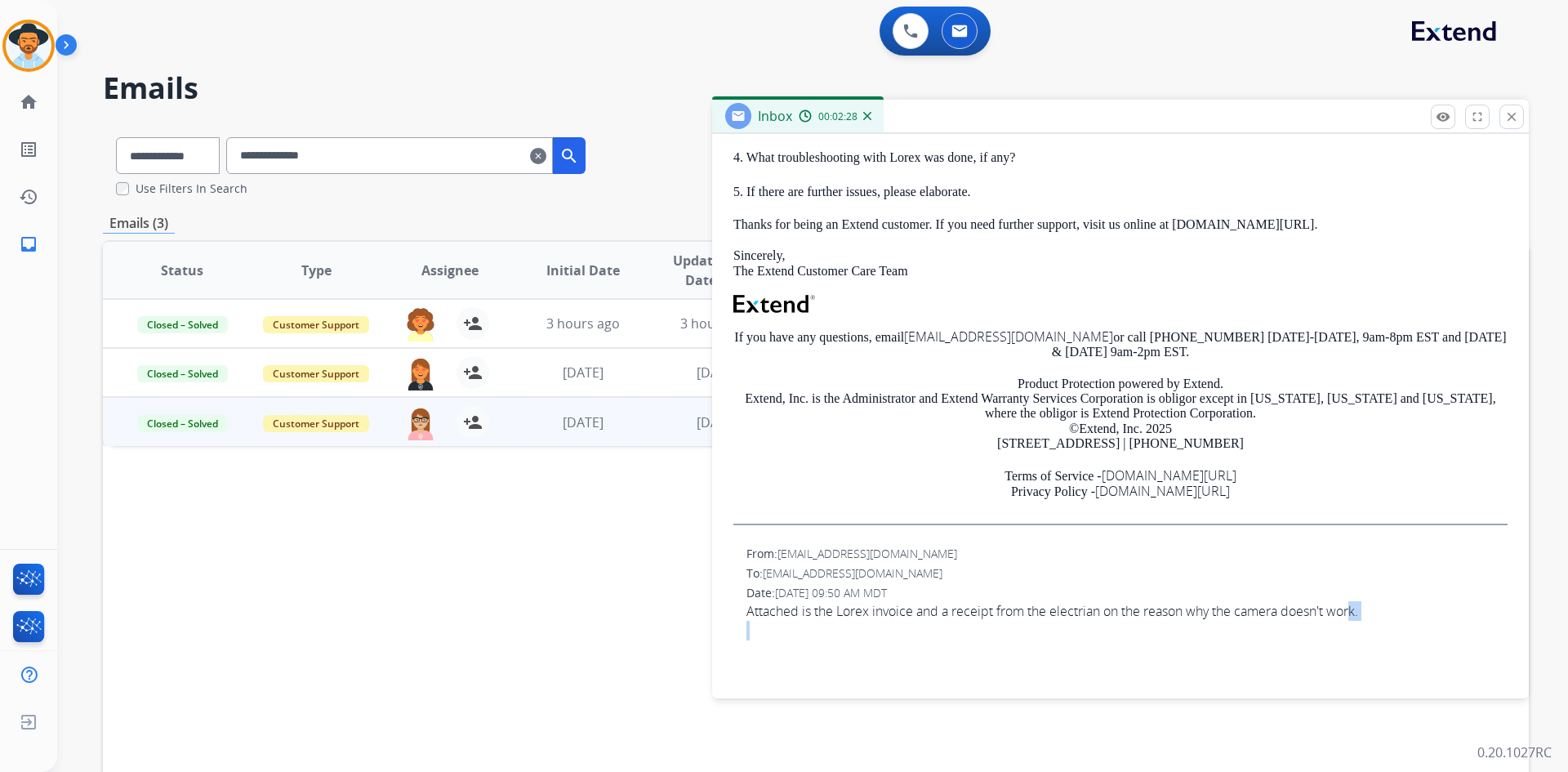
scroll to position [572, 0]
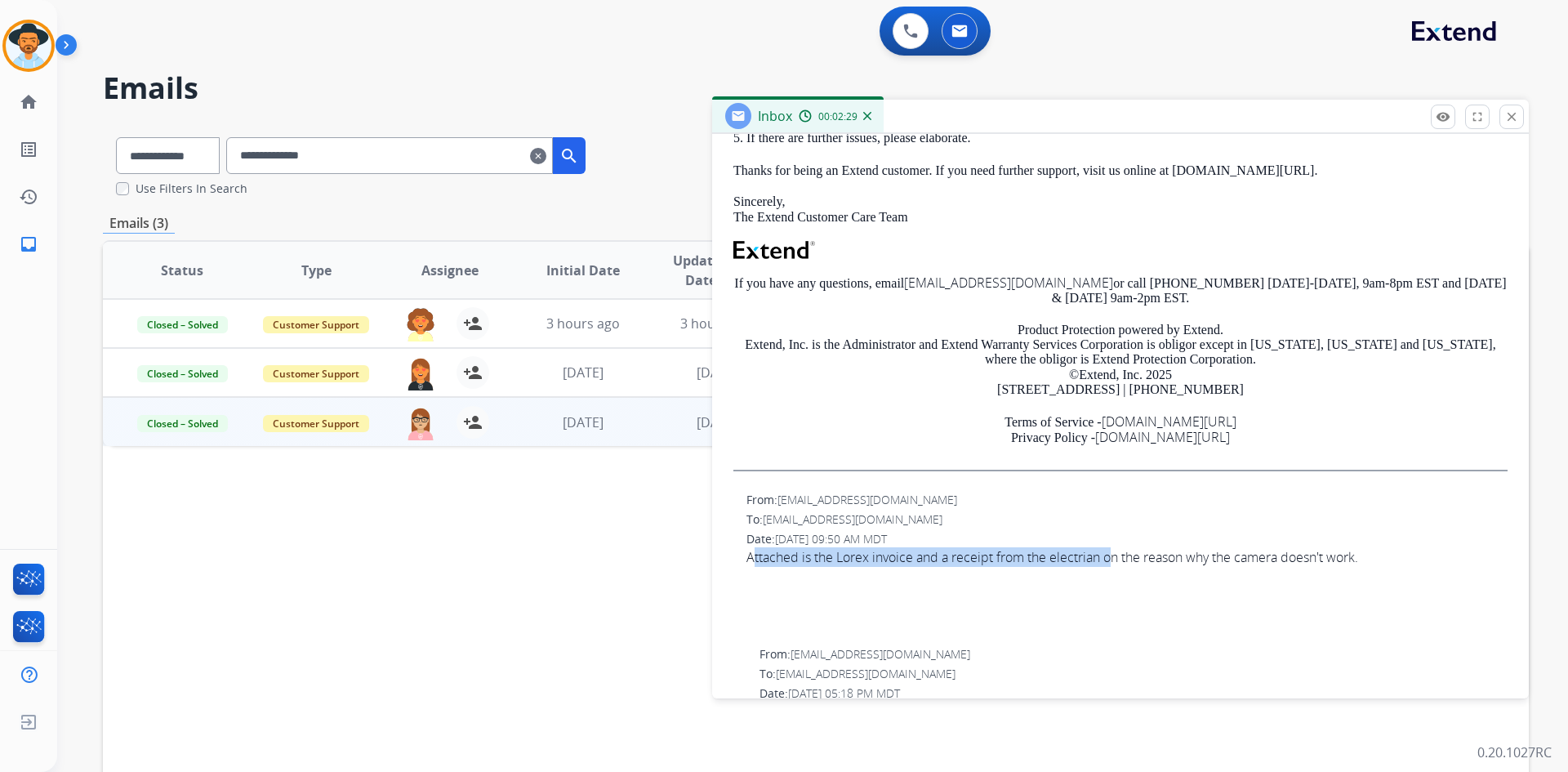
drag, startPoint x: 754, startPoint y: 557, endPoint x: 1147, endPoint y: 551, distance: 393.0
click at [1124, 552] on div "Attached is the Lorex invoice and a receipt from the electrian on the reason wh…" at bounding box center [1127, 557] width 761 height 20
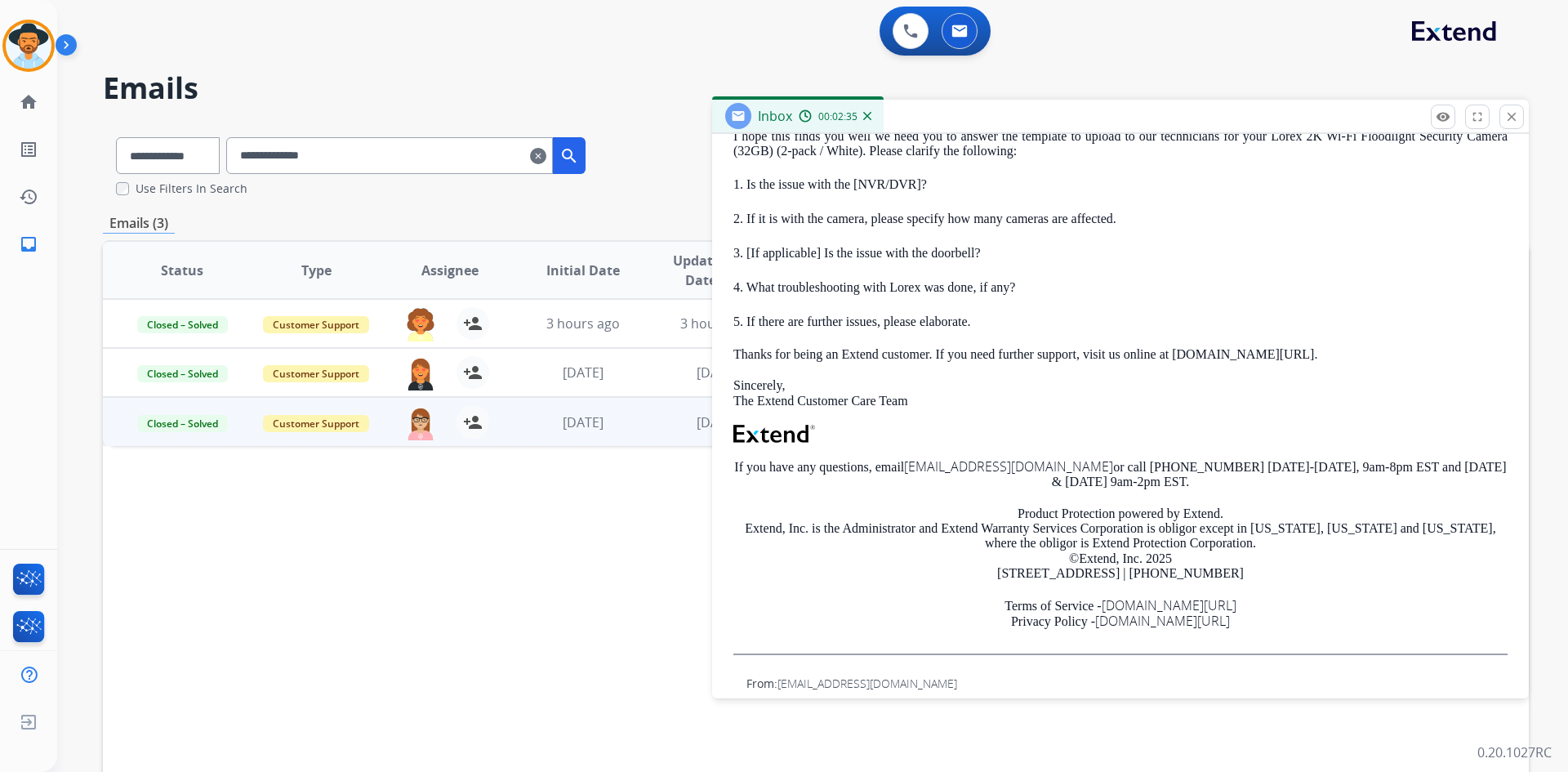
scroll to position [327, 0]
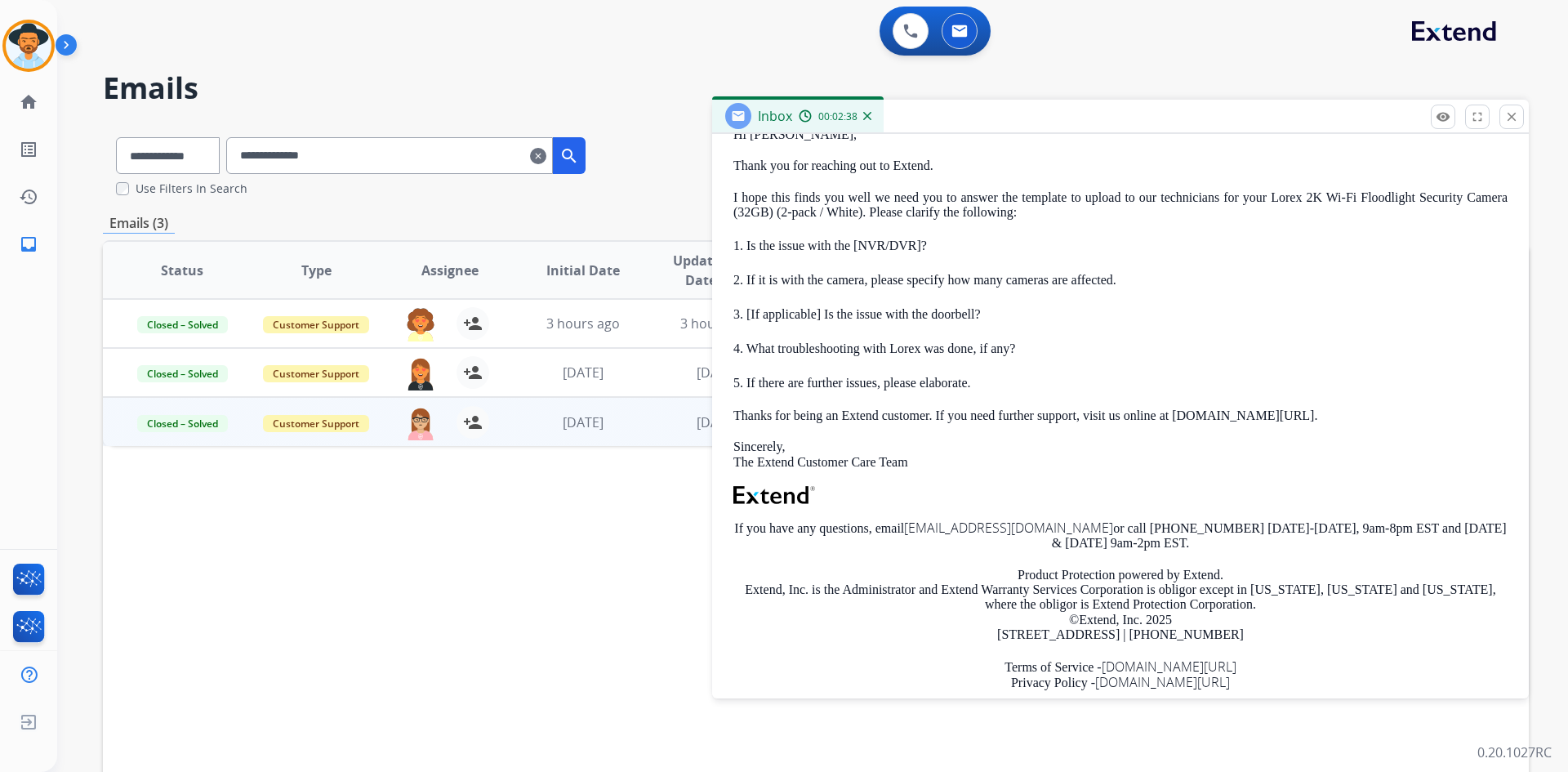
drag, startPoint x: 750, startPoint y: 354, endPoint x: 1025, endPoint y: 336, distance: 275.6
click at [1025, 336] on div "Hi [PERSON_NAME], Thank you for reaching out to Extend. I hope this finds you w…" at bounding box center [1120, 422] width 774 height 589
drag, startPoint x: 740, startPoint y: 379, endPoint x: 1065, endPoint y: 378, distance: 325.0
click at [1065, 378] on p "5. If there are further issues, please elaborate." at bounding box center [1120, 383] width 774 height 18
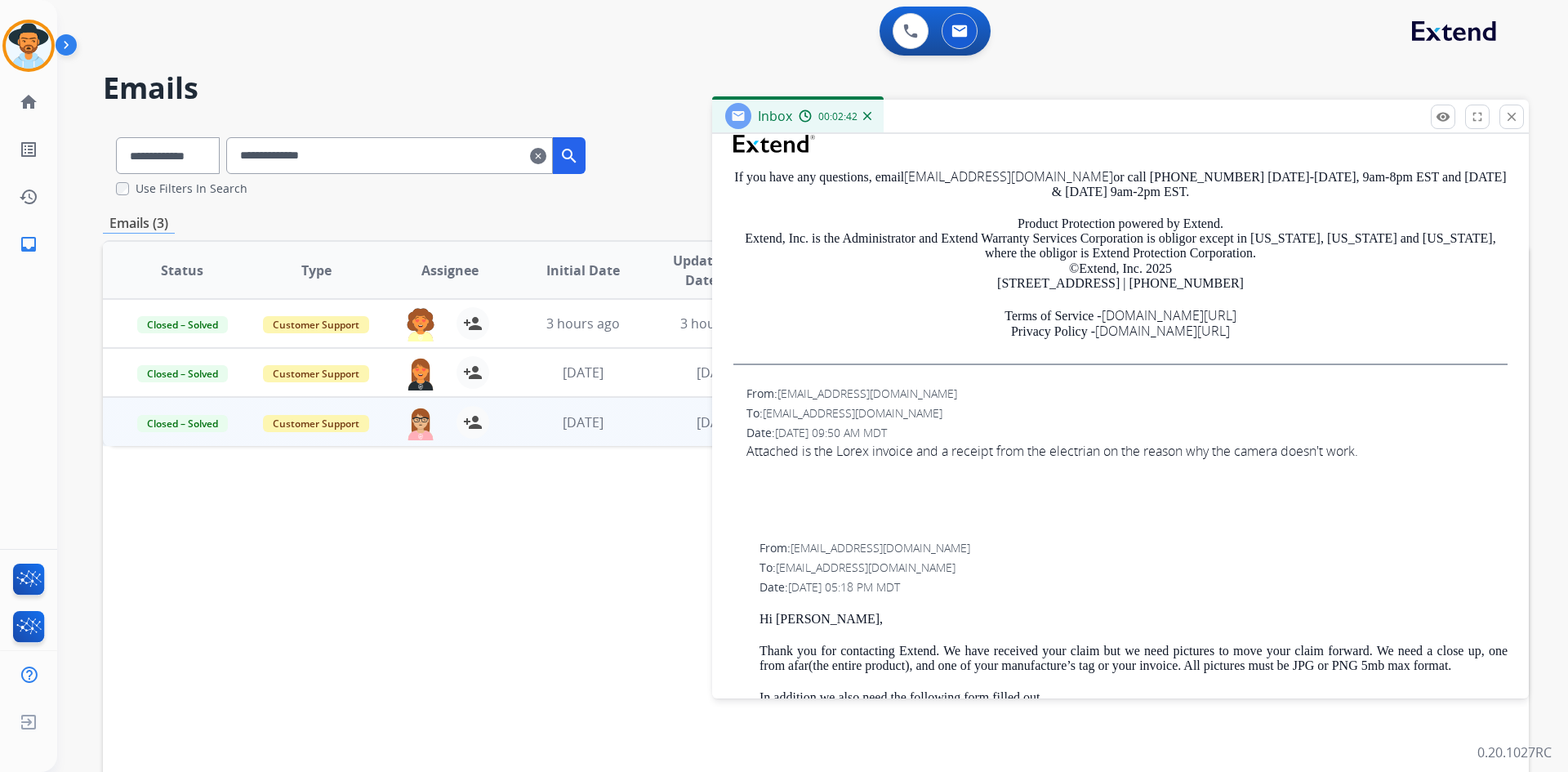
scroll to position [654, 0]
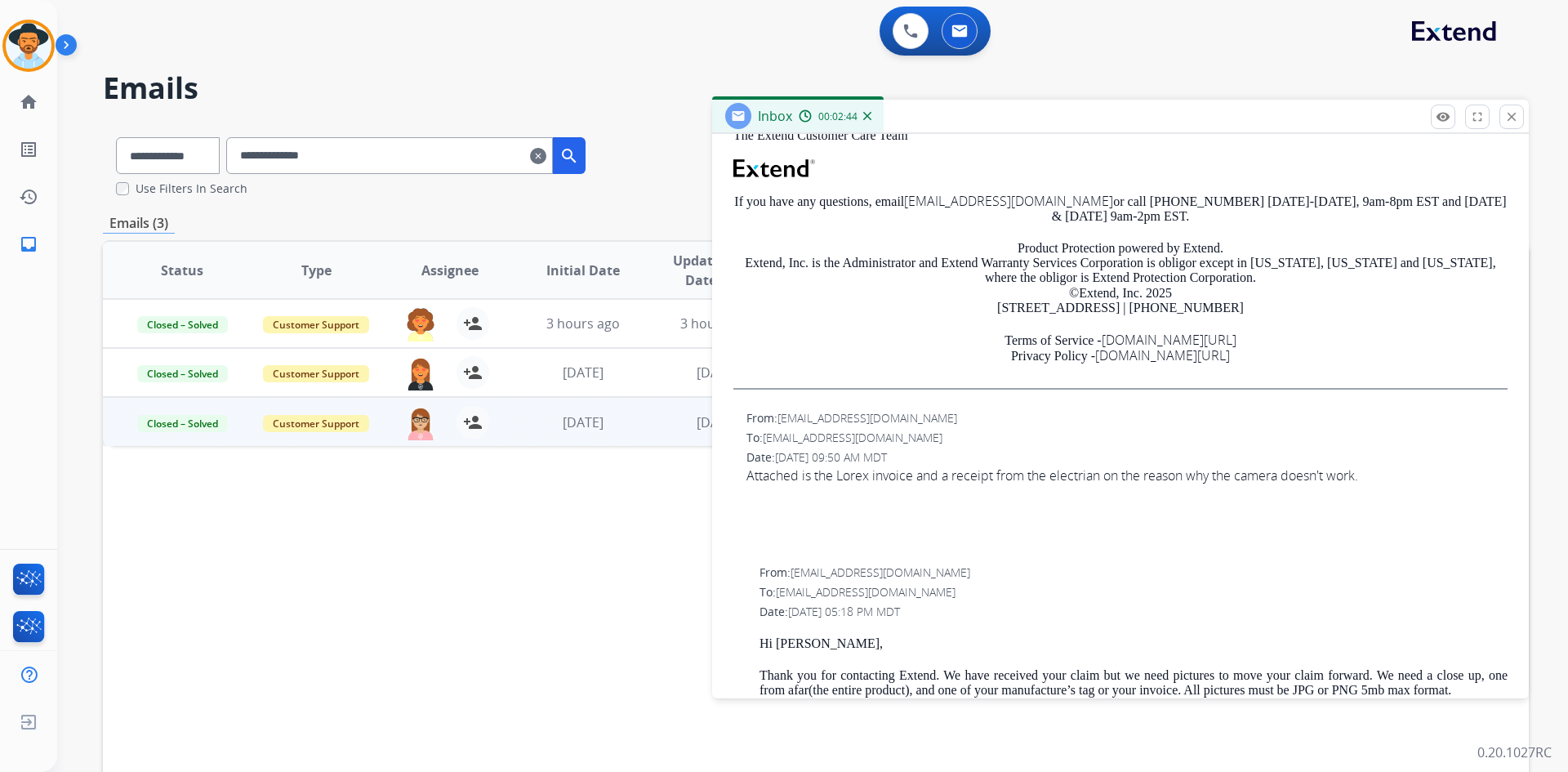
drag, startPoint x: 744, startPoint y: 476, endPoint x: 1469, endPoint y: 473, distance: 725.0
click at [1469, 473] on div "From: [EMAIL_ADDRESS][DOMAIN_NAME] To: [EMAIL_ADDRESS][DOMAIN_NAME] Date: [DATE…" at bounding box center [1120, 483] width 778 height 150
drag, startPoint x: 1514, startPoint y: 118, endPoint x: 1484, endPoint y: 129, distance: 32.0
click at [1514, 118] on mat-icon "close" at bounding box center [1511, 116] width 15 height 15
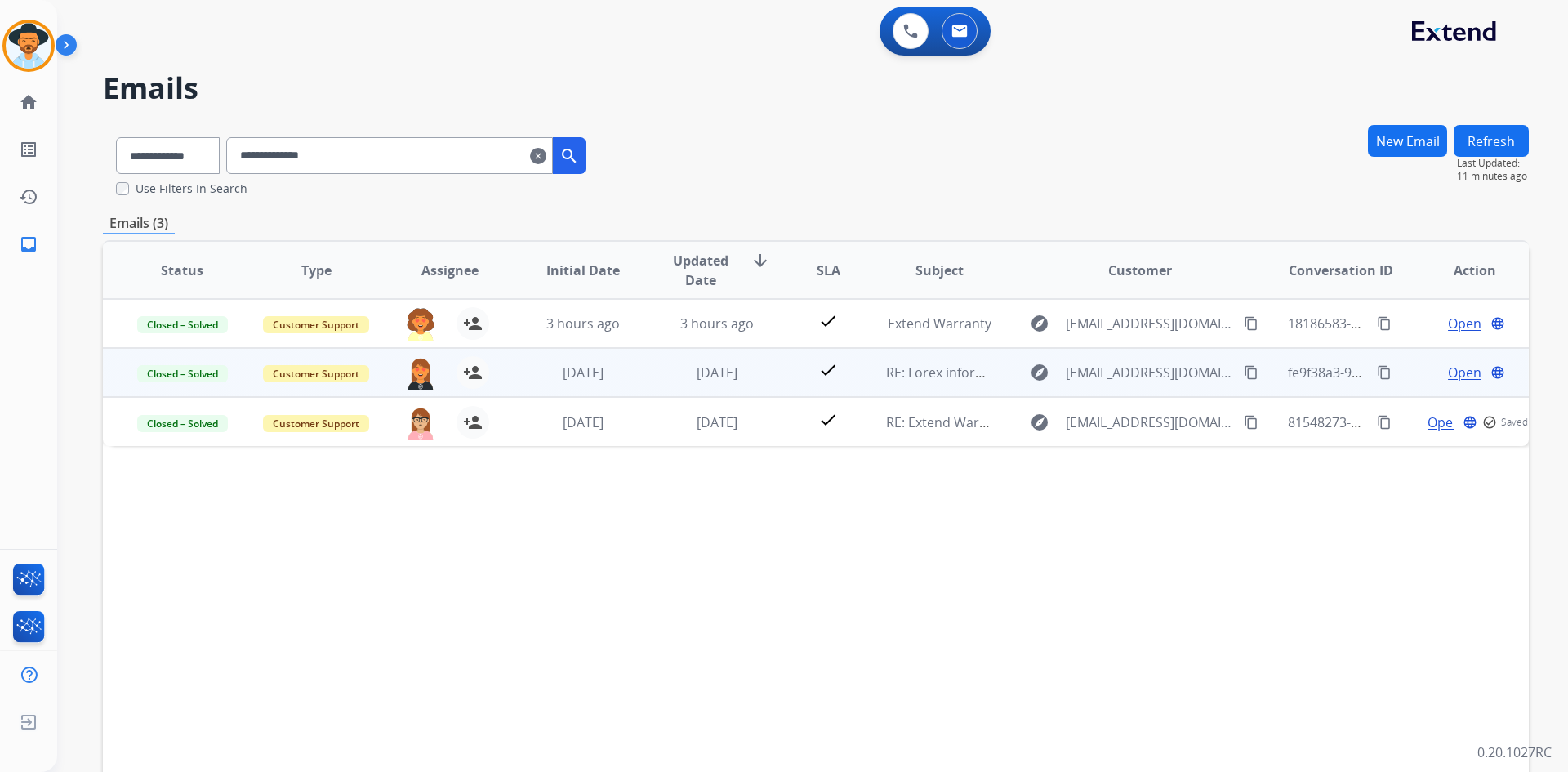
click at [1448, 373] on span "Open" at bounding box center [1465, 373] width 33 height 20
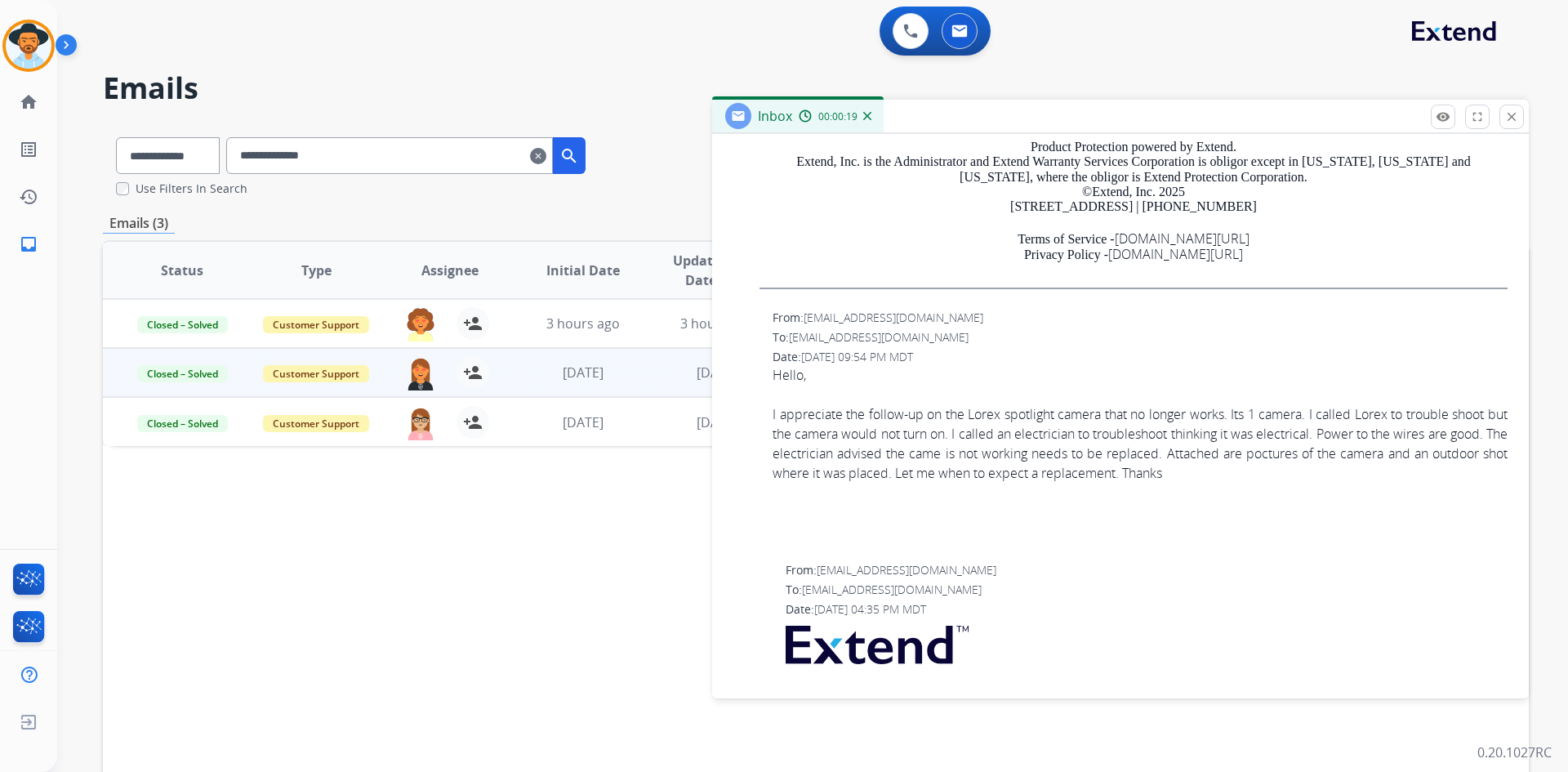
scroll to position [1552, 0]
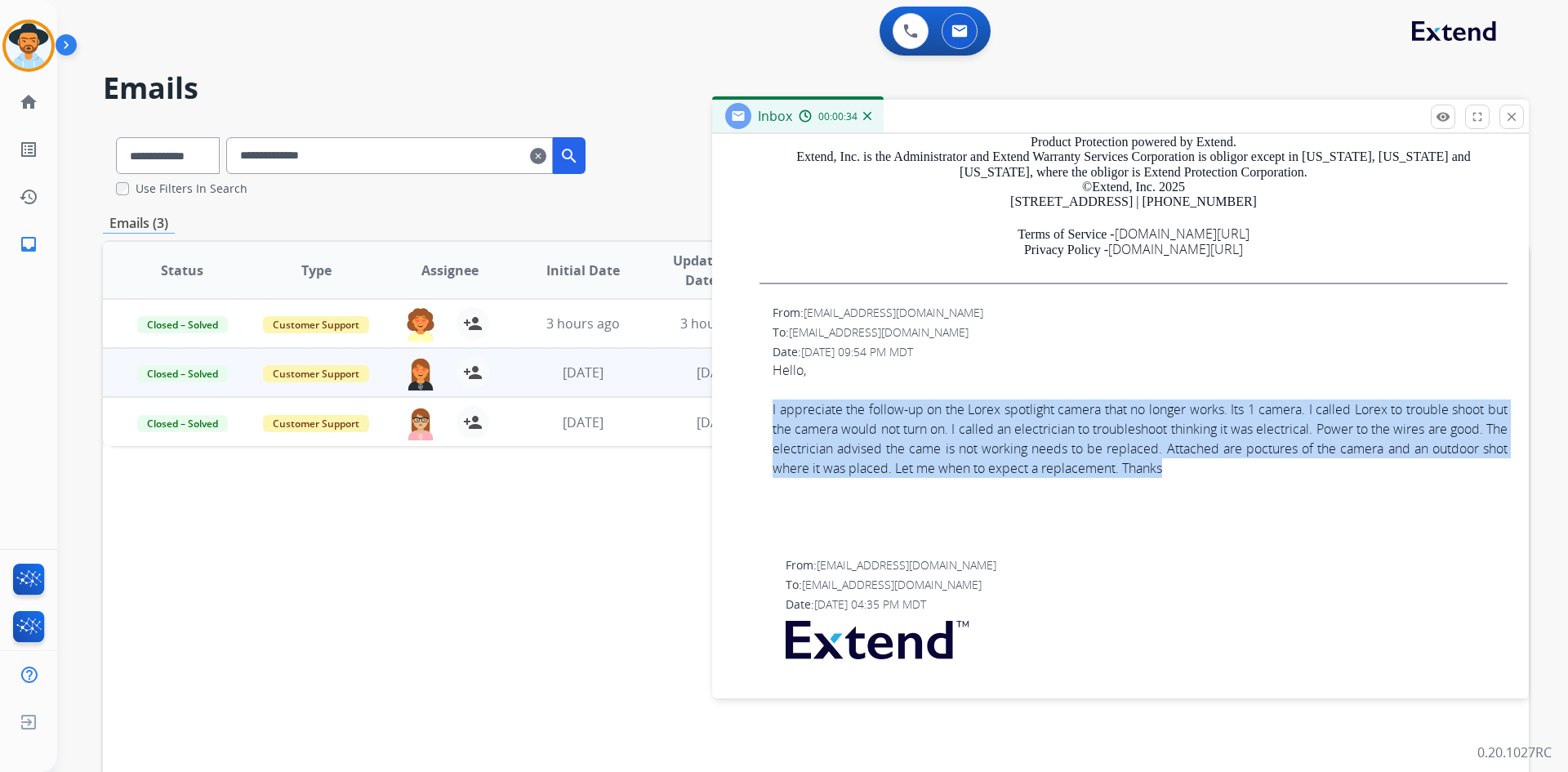
drag, startPoint x: 763, startPoint y: 408, endPoint x: 1359, endPoint y: 476, distance: 599.9
click at [1359, 476] on div "From: [EMAIL_ADDRESS][DOMAIN_NAME] To: [EMAIL_ADDRESS][DOMAIN_NAME] Date: [DATE…" at bounding box center [1120, 427] width 778 height 248
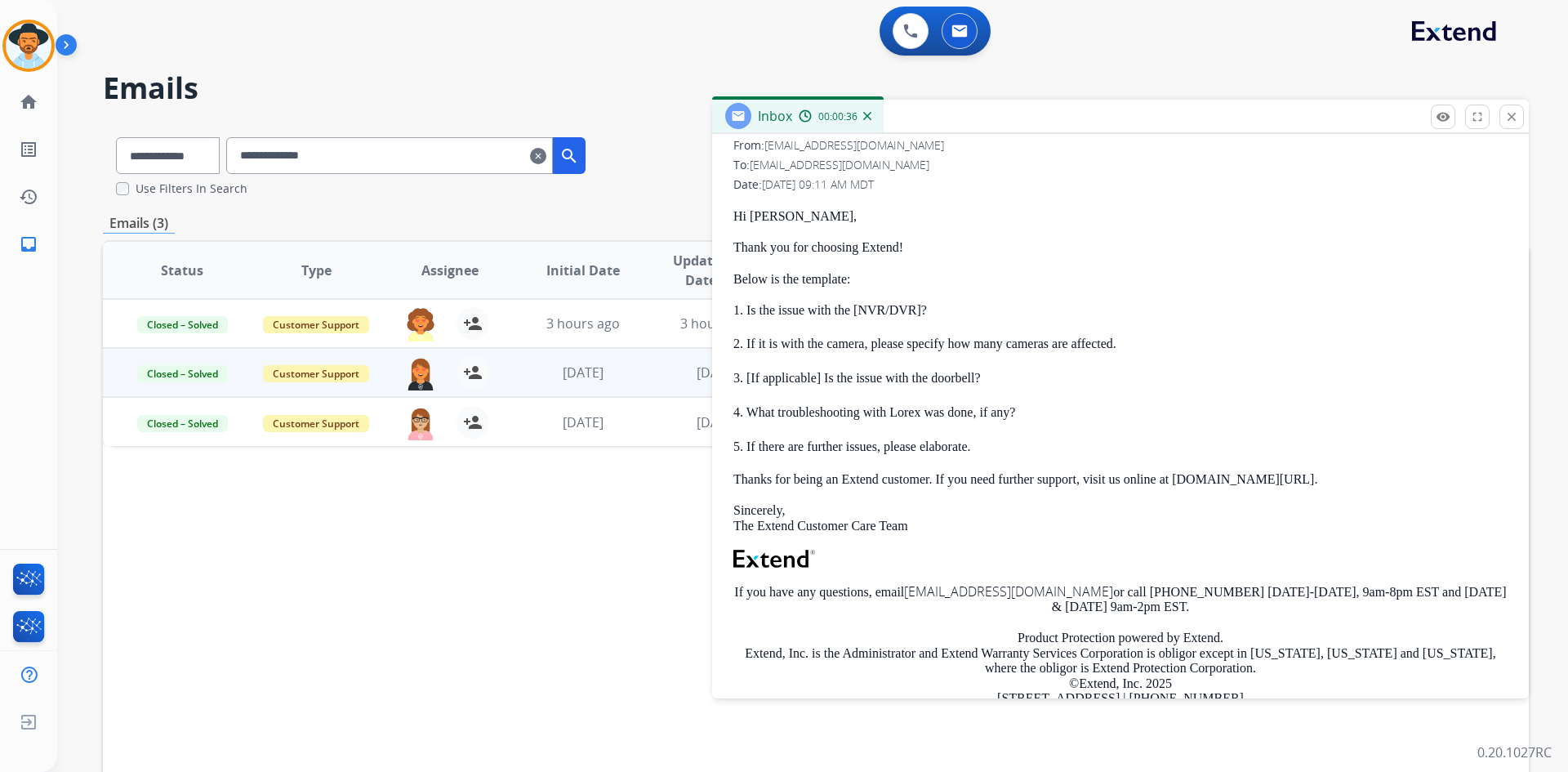
scroll to position [0, 0]
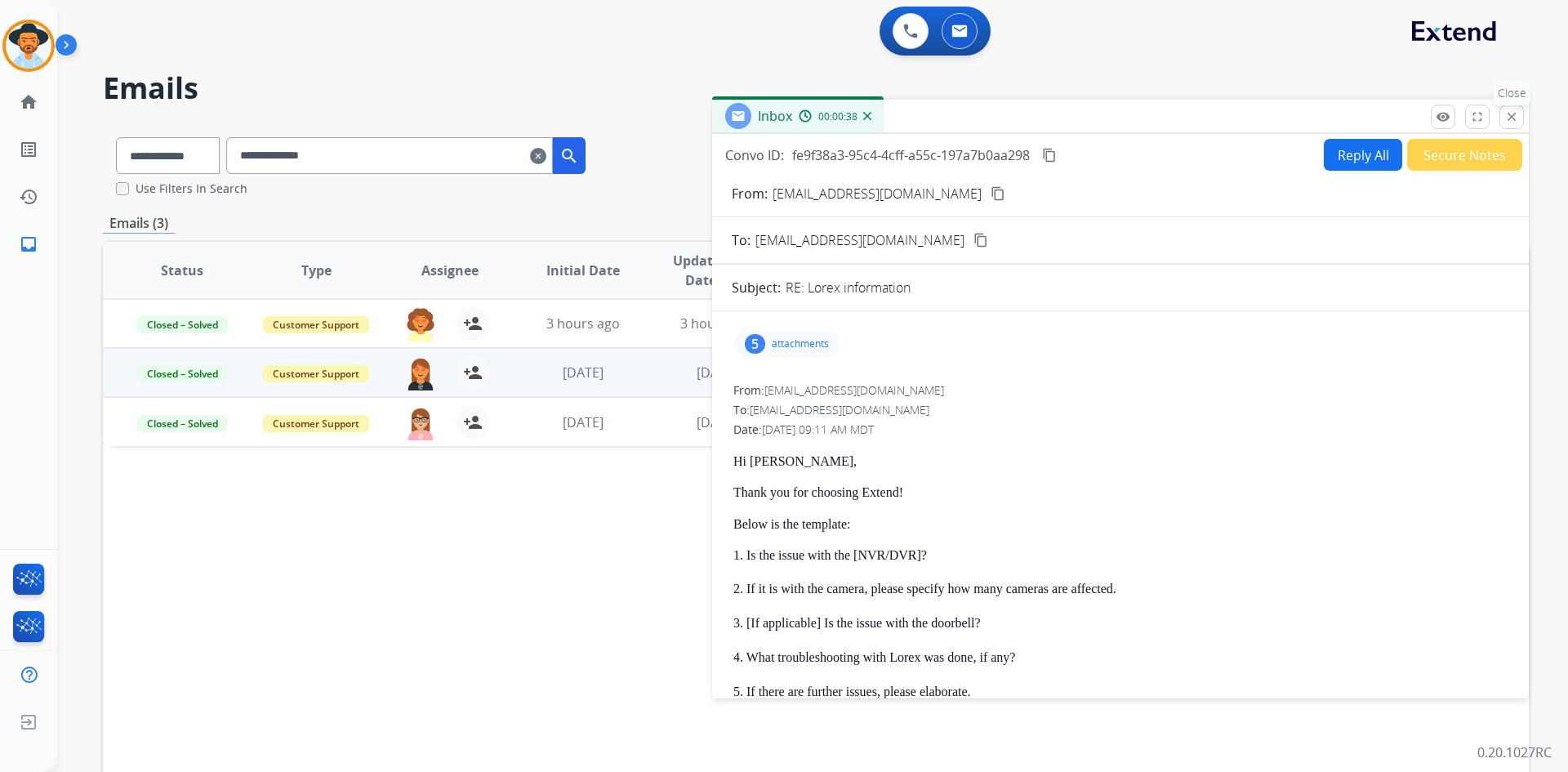
click at [1509, 118] on mat-icon "close" at bounding box center [1511, 116] width 15 height 15
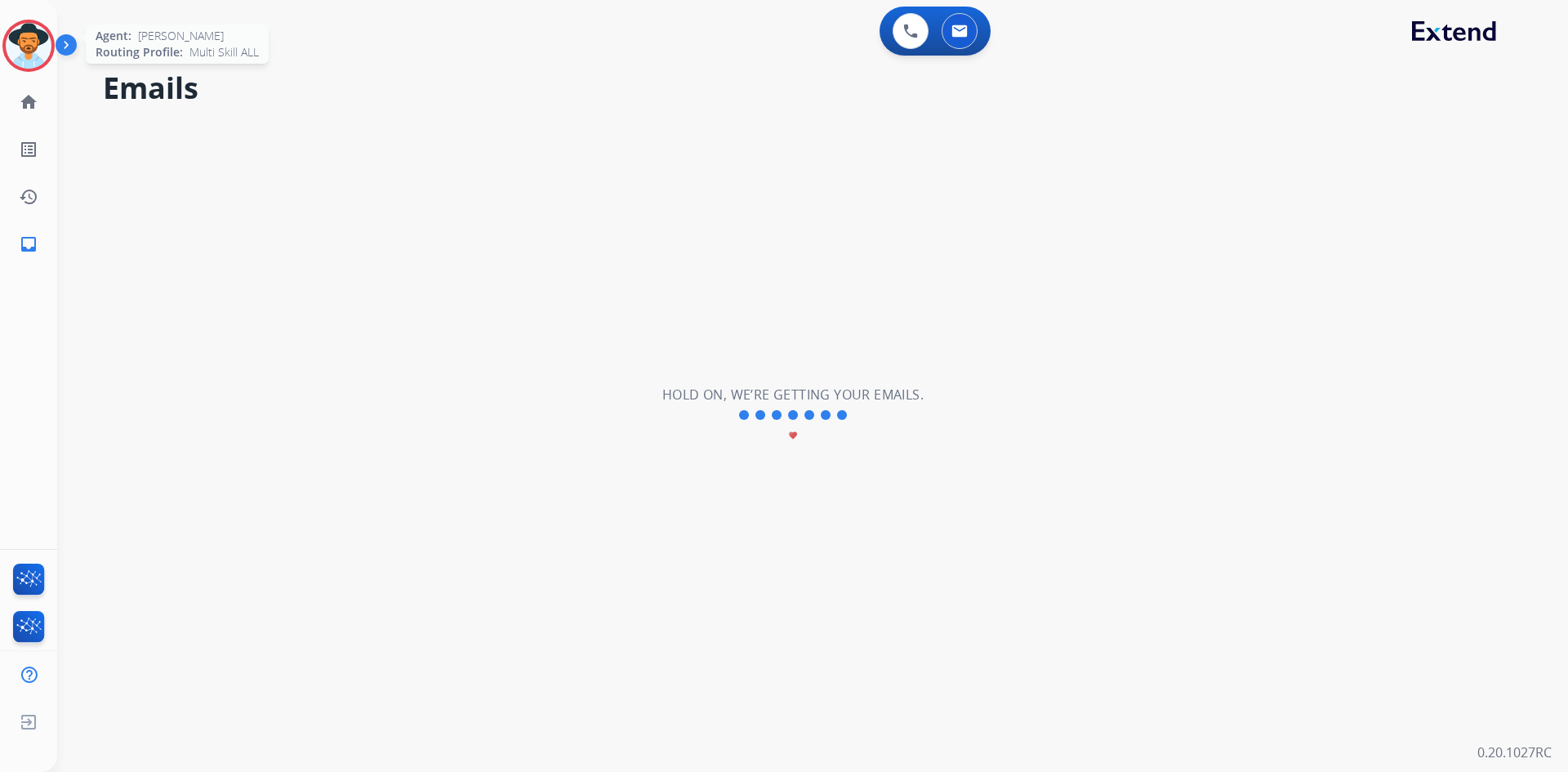
click at [26, 53] on img at bounding box center [28, 45] width 46 height 46
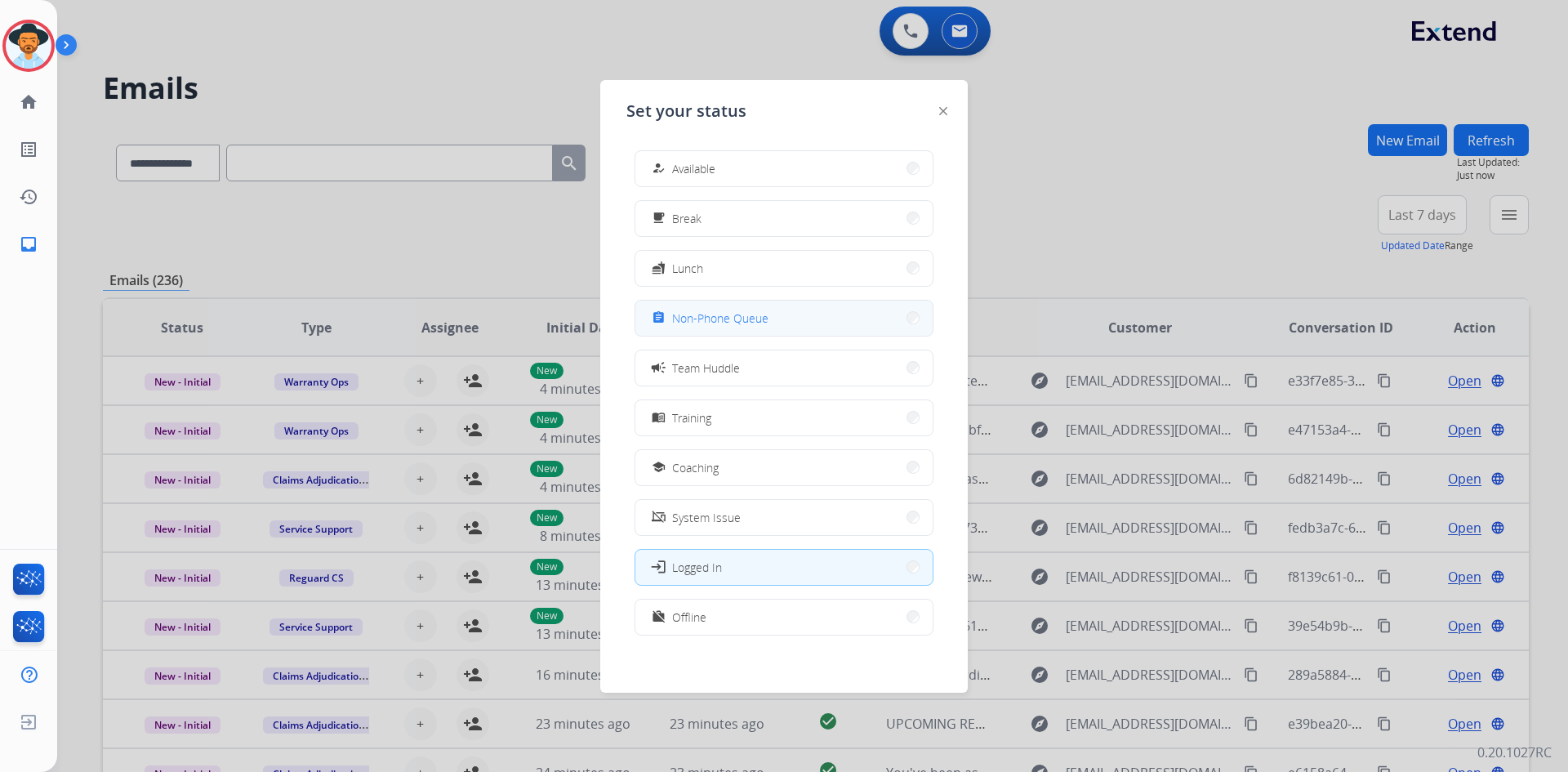
click at [759, 316] on span "Non-Phone Queue" at bounding box center [720, 318] width 97 height 18
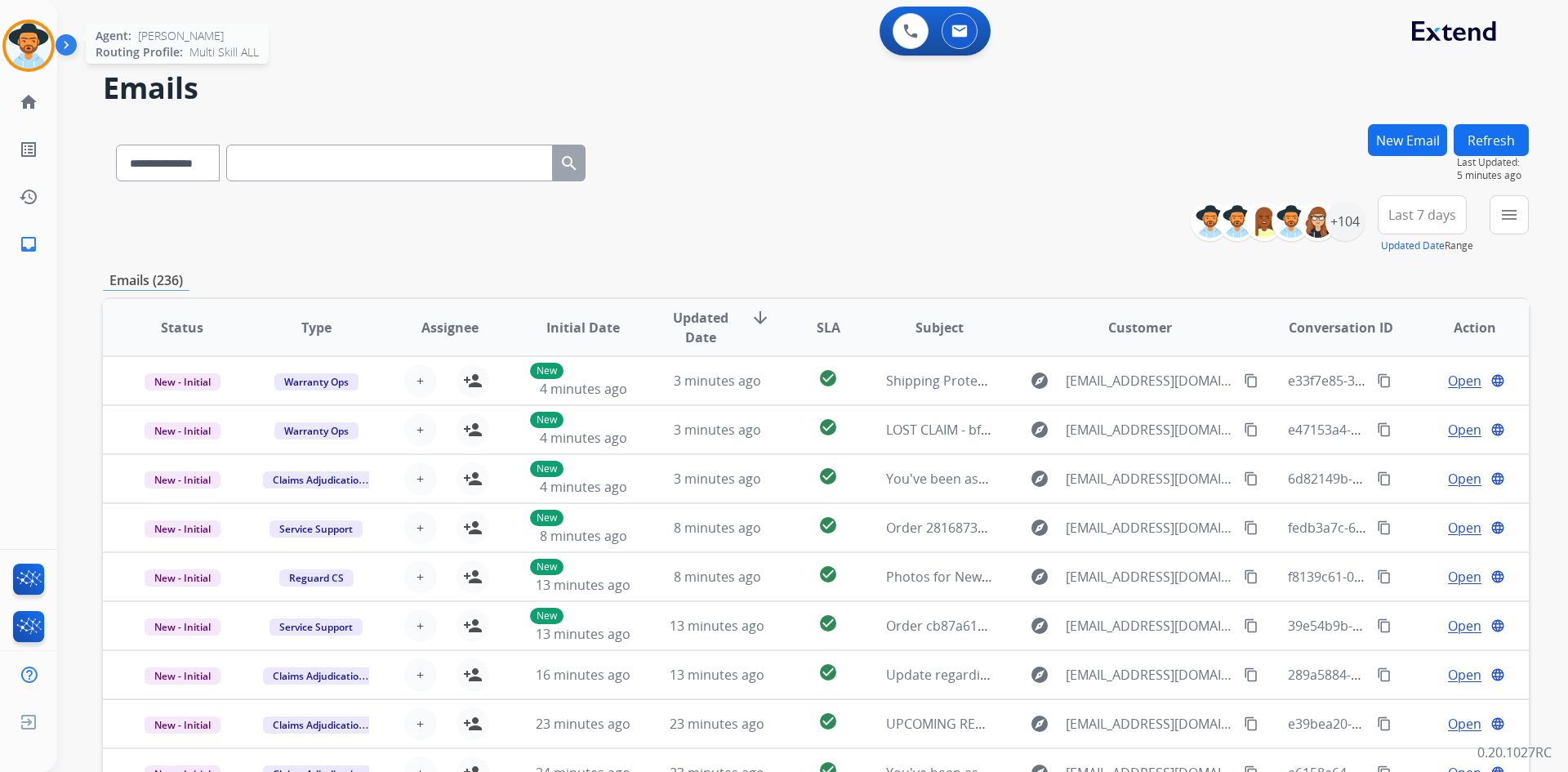
click at [31, 52] on img at bounding box center [28, 45] width 46 height 46
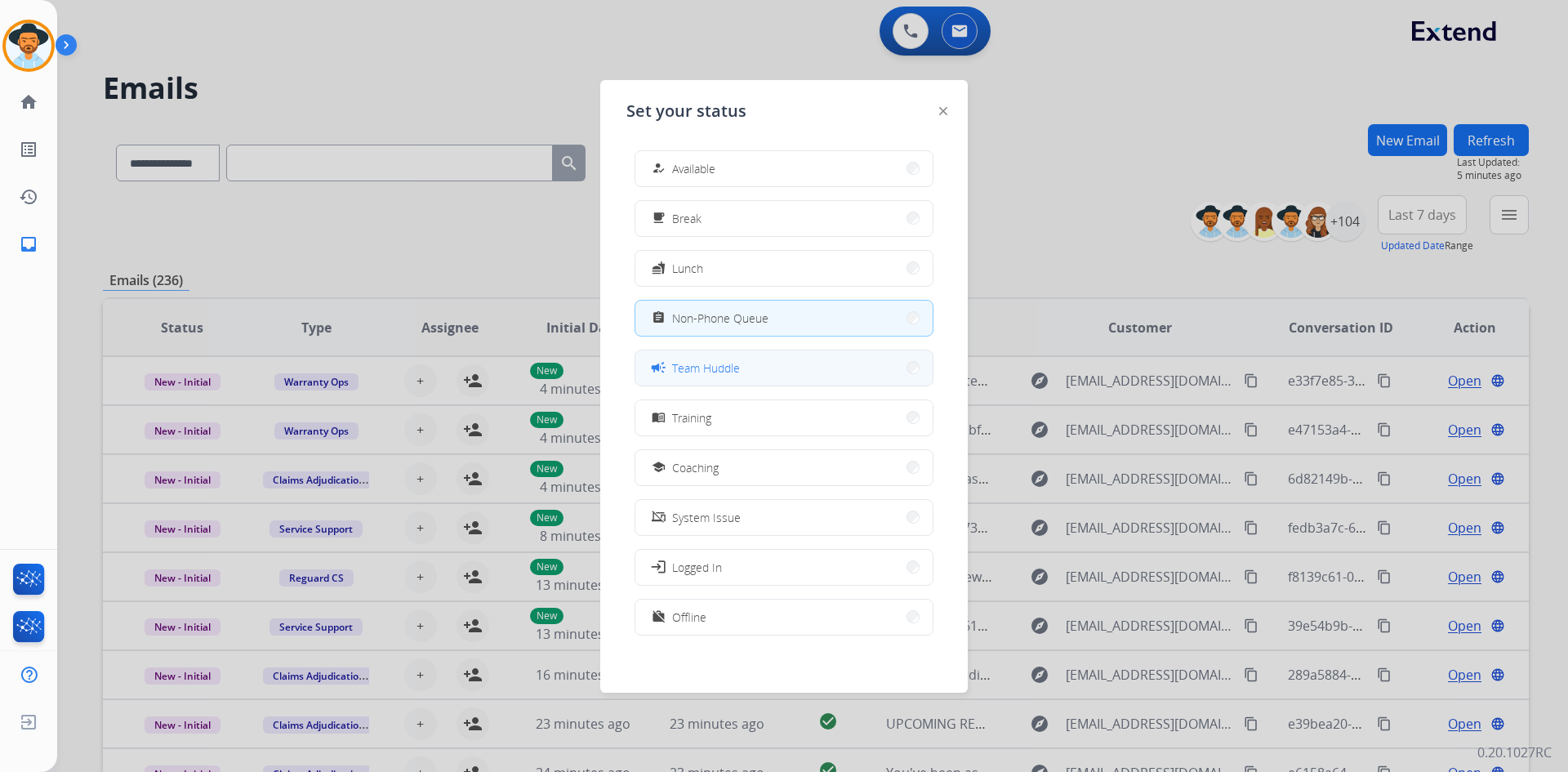
click at [775, 367] on button "campaign Team Huddle" at bounding box center [784, 368] width 298 height 35
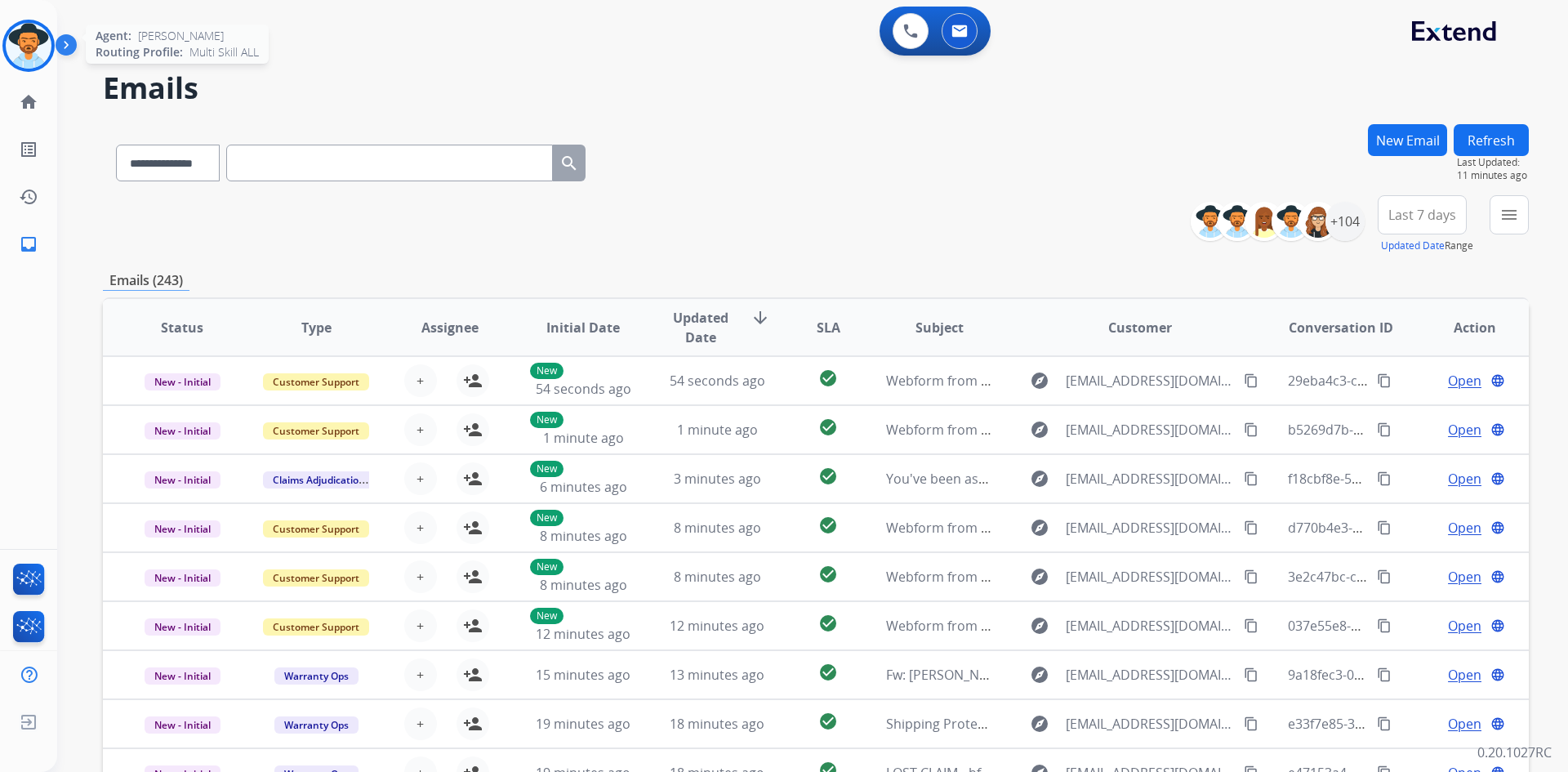
click at [46, 52] on img at bounding box center [28, 45] width 46 height 46
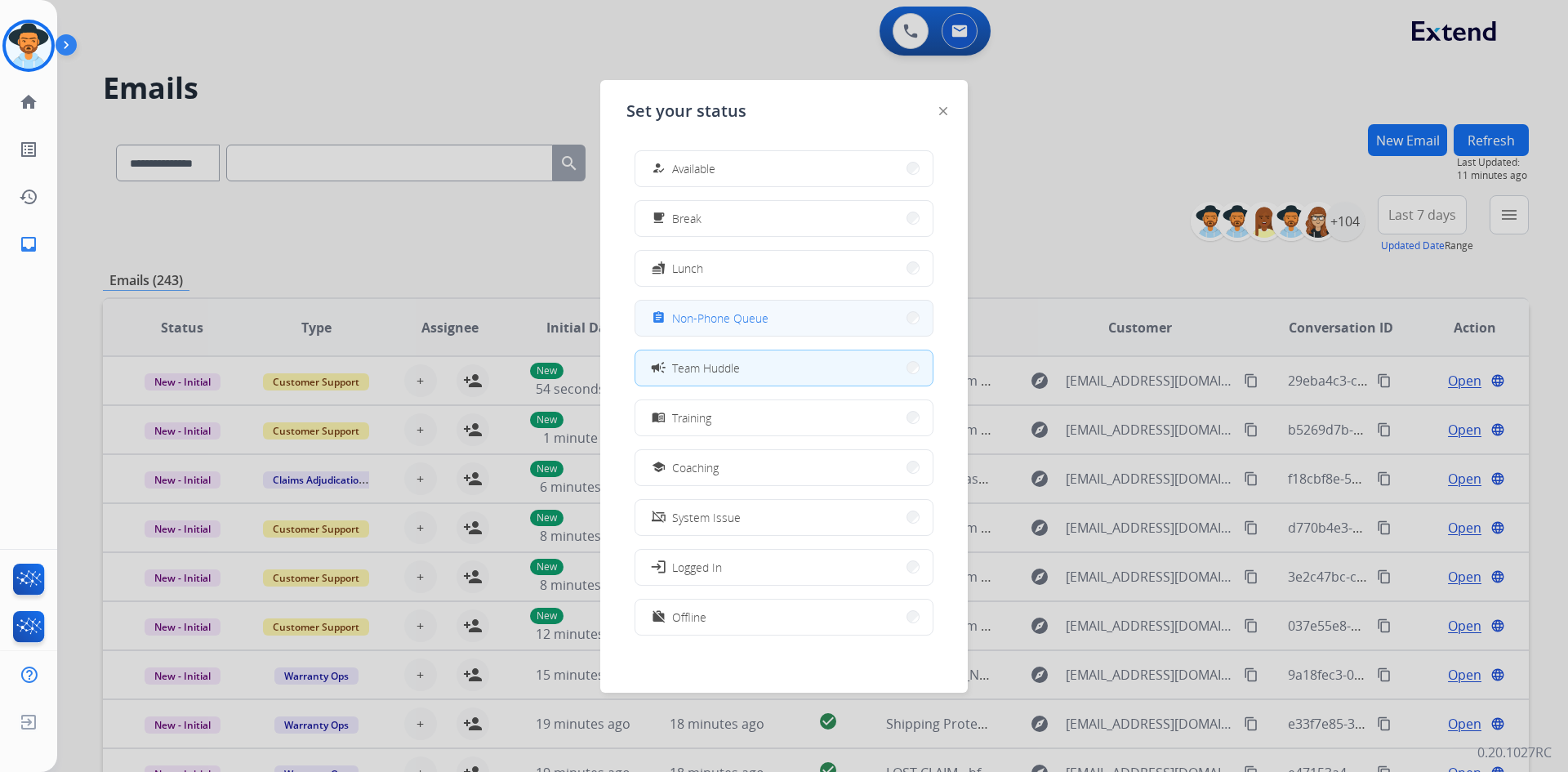
click at [767, 329] on button "assignment Non-Phone Queue" at bounding box center [784, 318] width 298 height 35
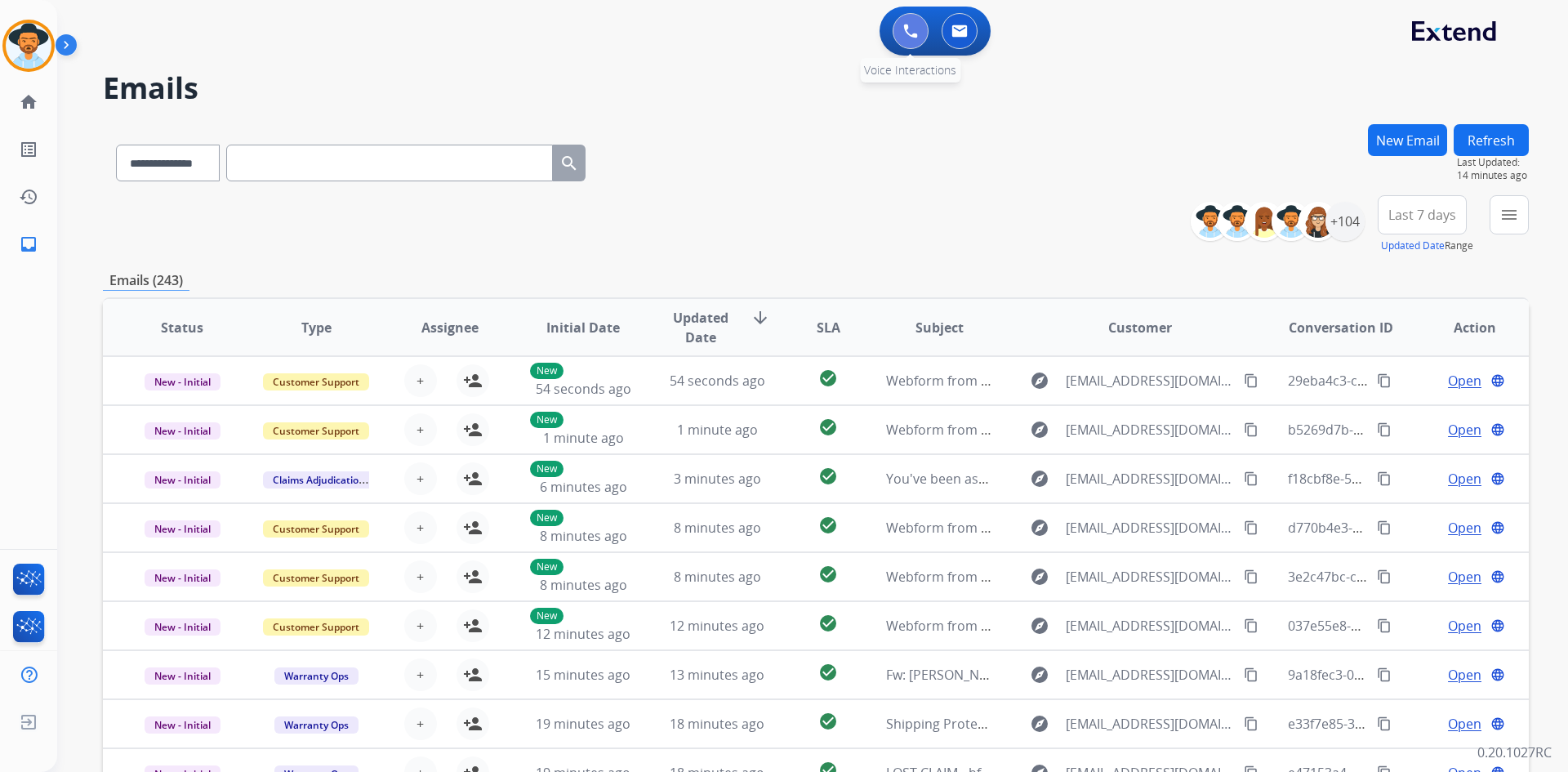
click at [914, 20] on button at bounding box center [910, 30] width 36 height 36
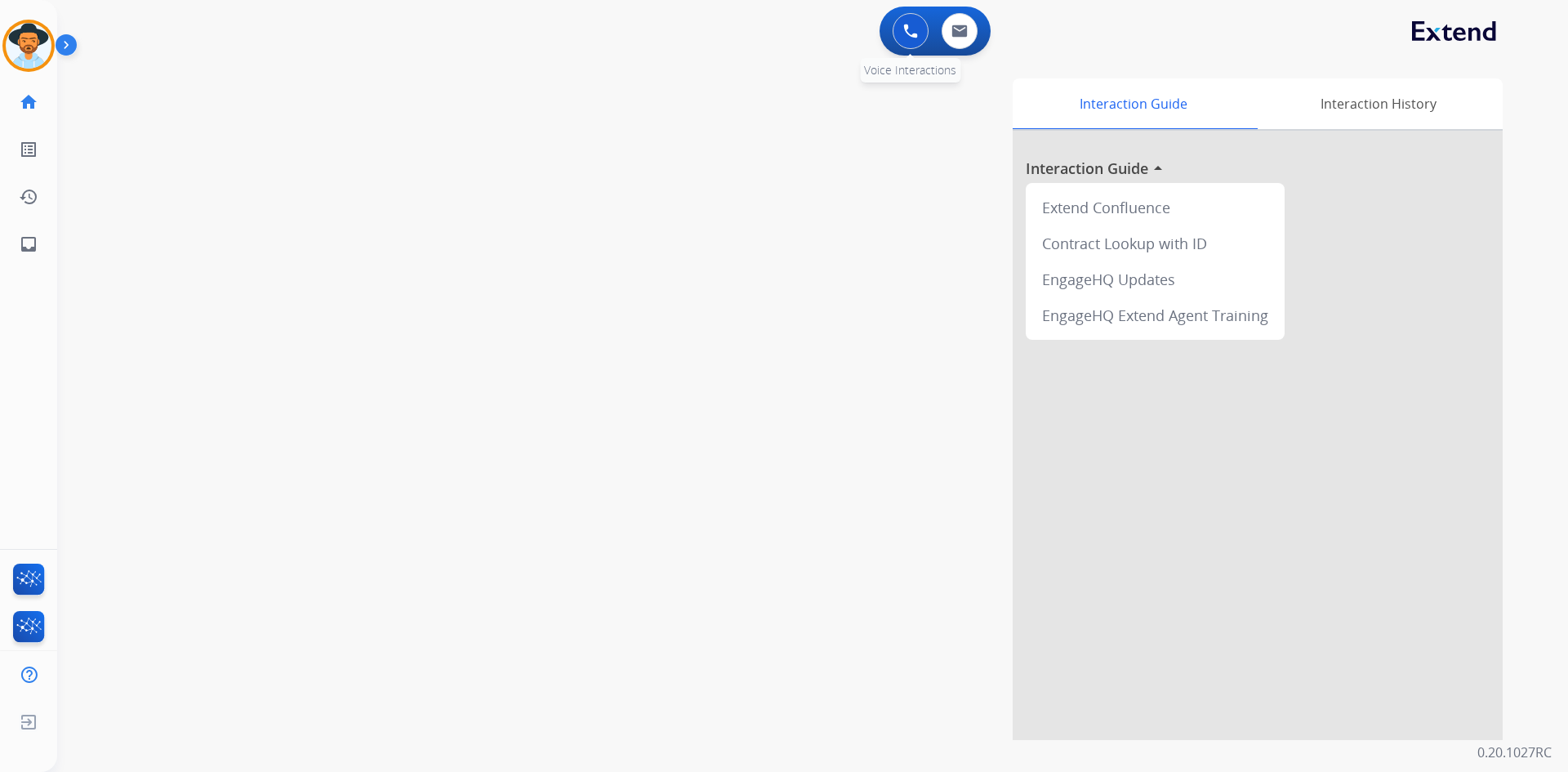
click at [897, 41] on button at bounding box center [910, 30] width 36 height 36
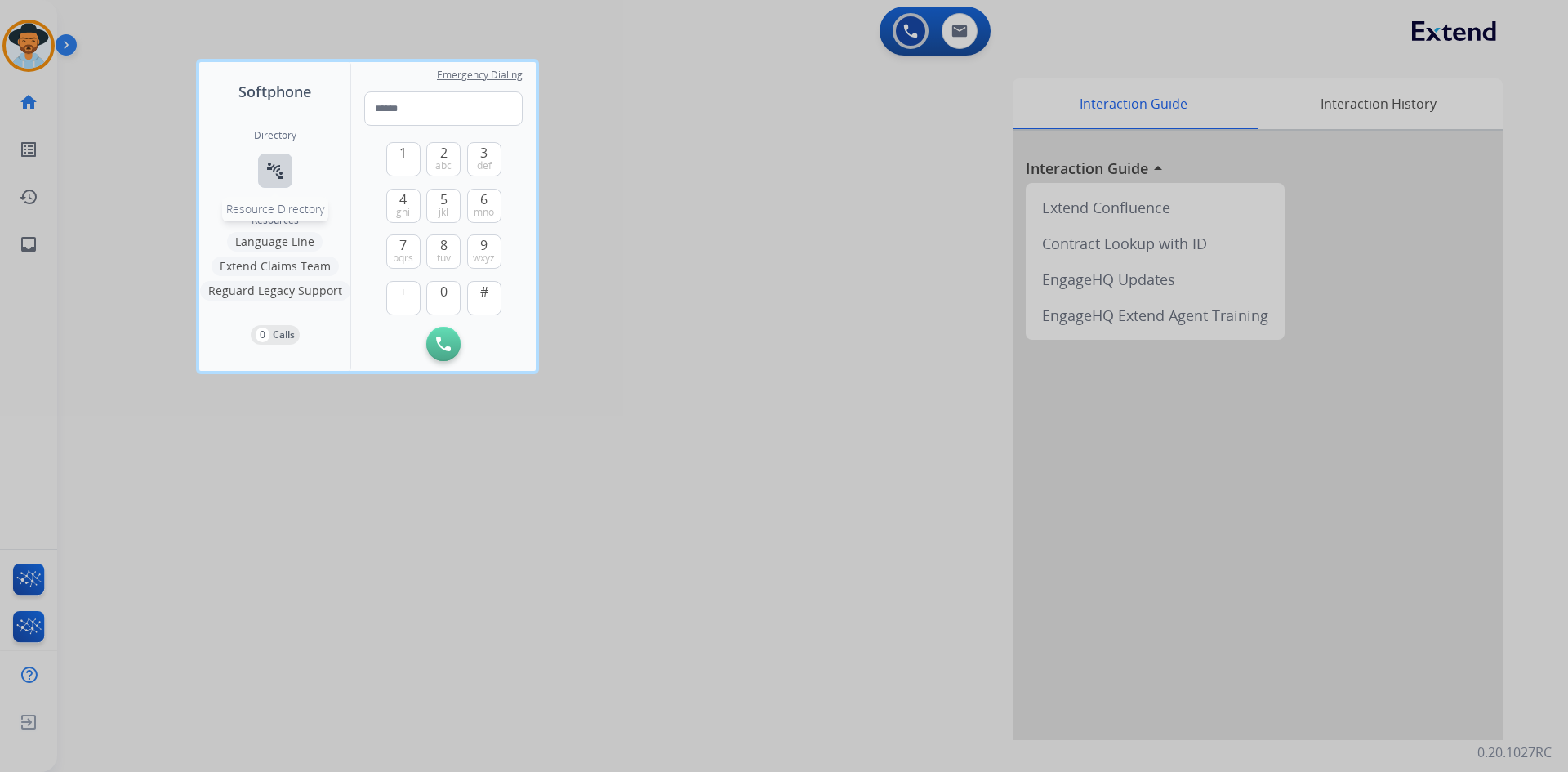
click at [272, 173] on mat-icon "connect_without_contact" at bounding box center [275, 171] width 20 height 20
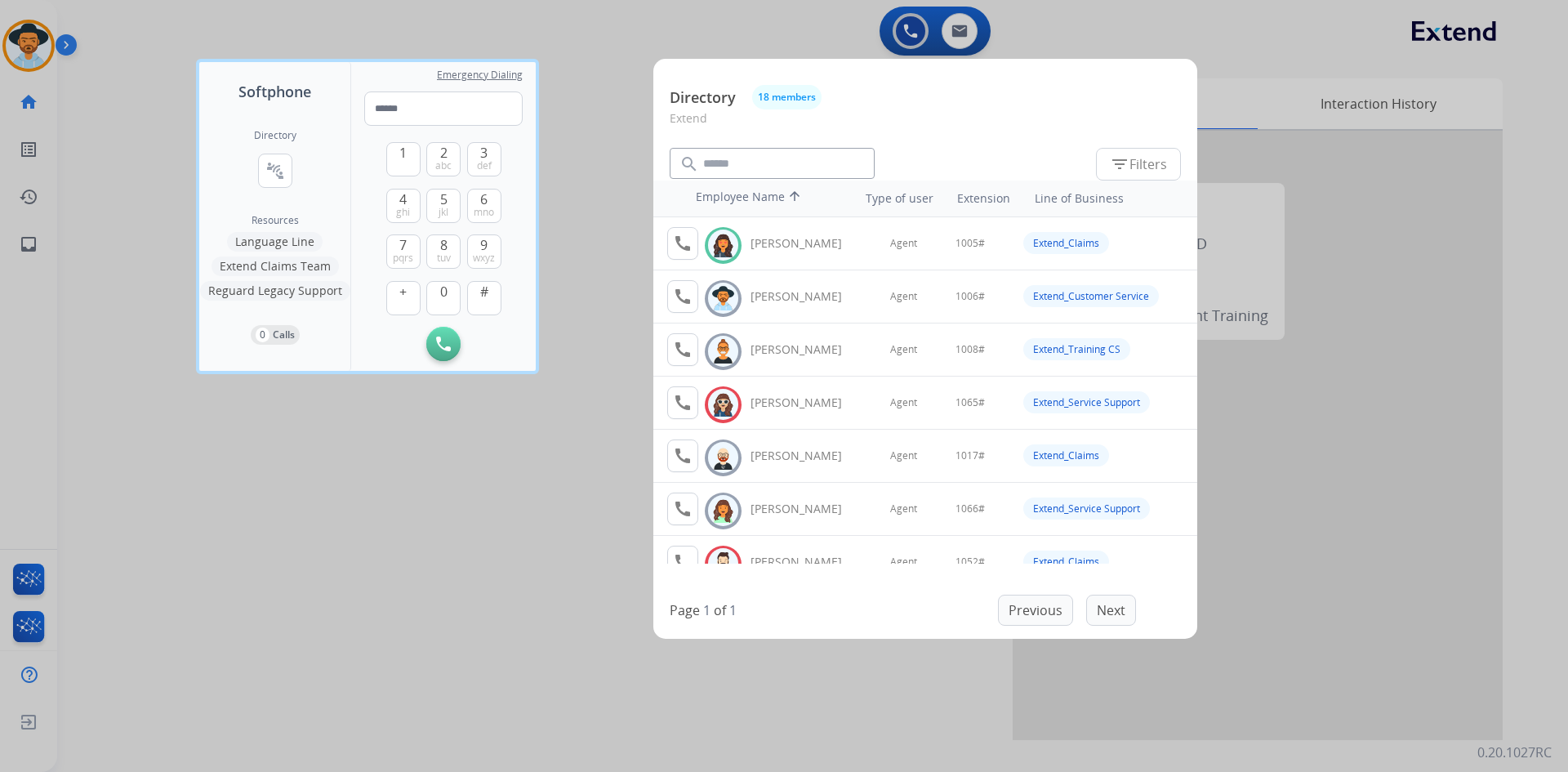
click at [298, 563] on div at bounding box center [784, 386] width 1568 height 772
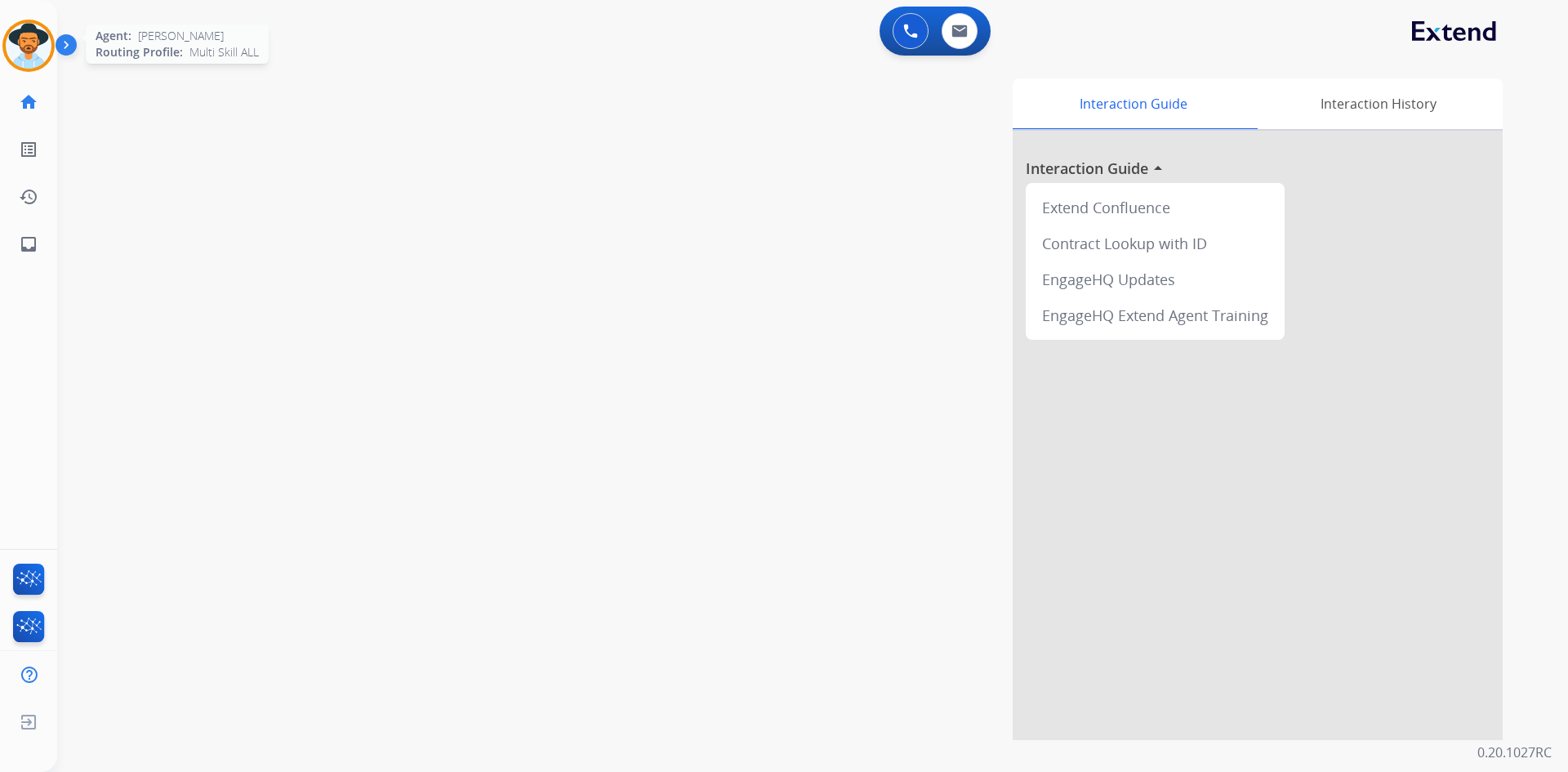
click at [40, 52] on img at bounding box center [28, 45] width 46 height 46
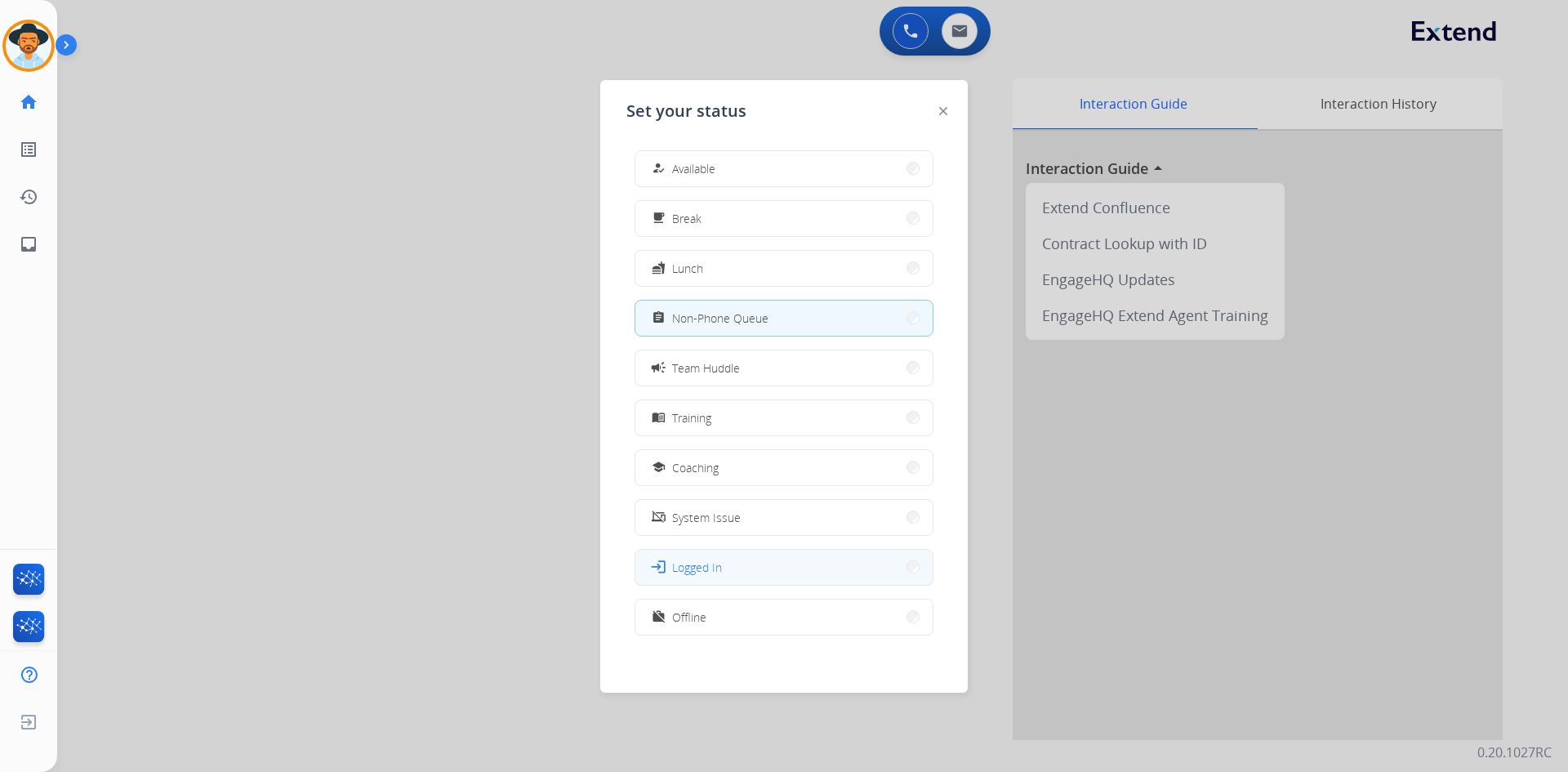
scroll to position [5, 0]
click at [752, 619] on button "work_off Offline" at bounding box center [784, 612] width 298 height 35
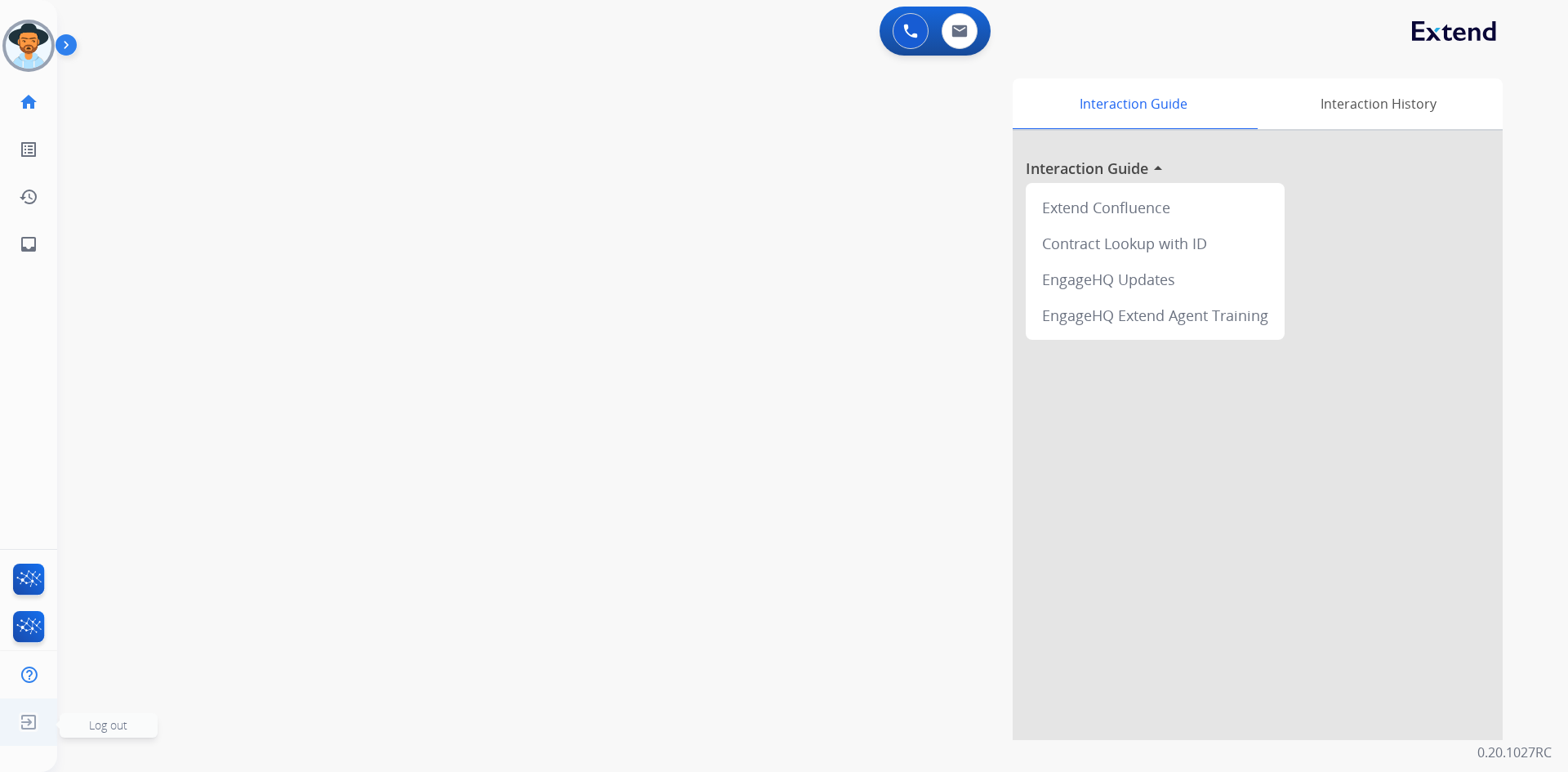
click at [137, 730] on span "Log out" at bounding box center [108, 725] width 98 height 24
